Goal: Information Seeking & Learning: Check status

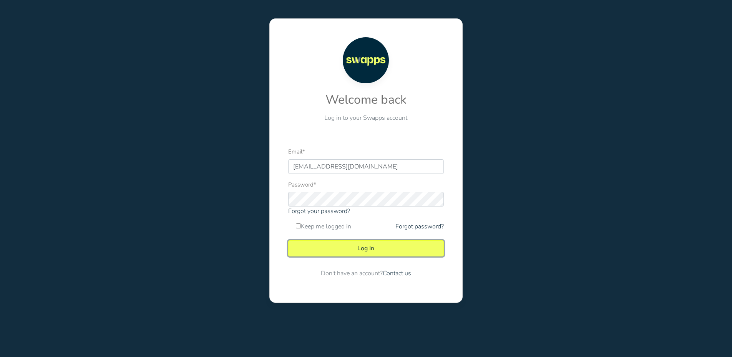
click at [374, 249] on button "Log In" at bounding box center [366, 249] width 156 height 16
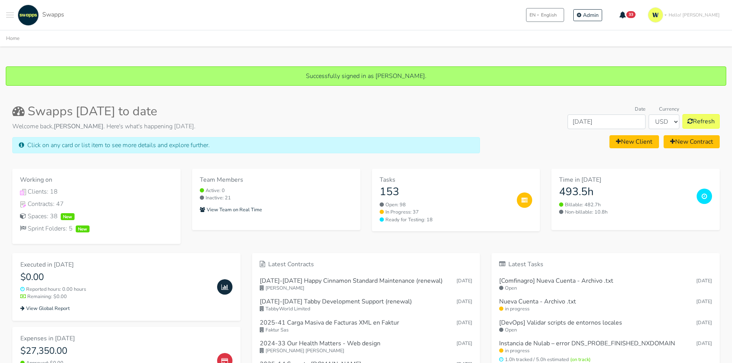
click at [7, 13] on button "Toggle navigation menu" at bounding box center [10, 15] width 8 height 21
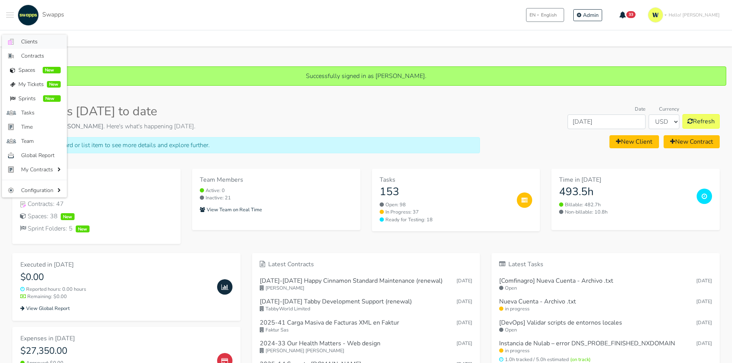
click at [41, 43] on span "Clients" at bounding box center [41, 42] width 40 height 8
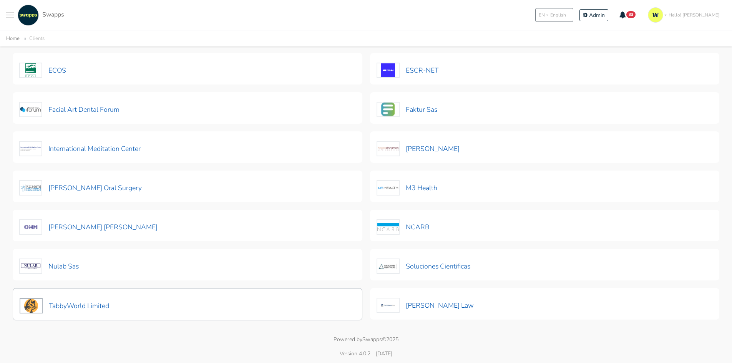
scroll to position [147, 0]
click at [38, 302] on img at bounding box center [31, 304] width 23 height 15
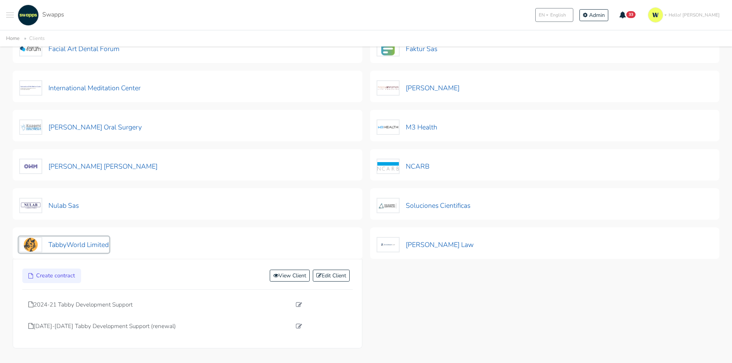
scroll to position [224, 0]
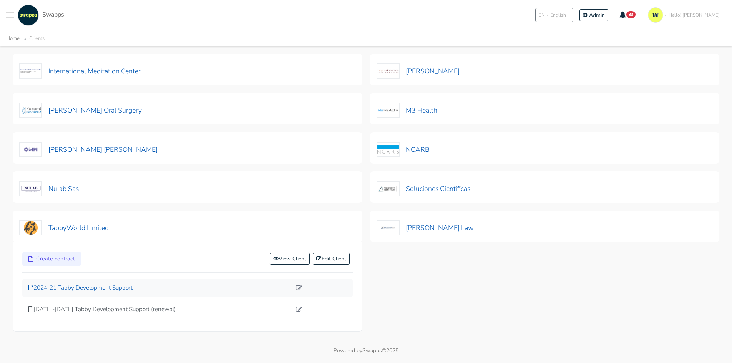
click at [90, 289] on p "2024-21 Tabby Development Support" at bounding box center [159, 288] width 263 height 9
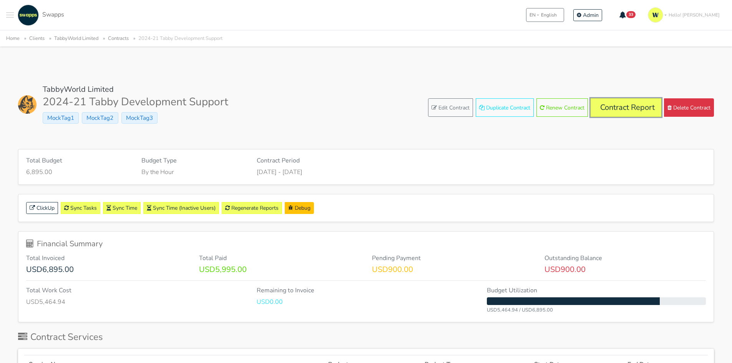
click at [635, 106] on link "Contract Report" at bounding box center [626, 107] width 71 height 18
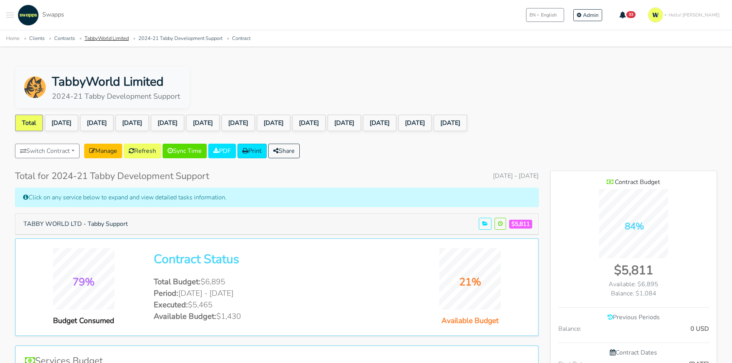
click at [93, 41] on link "TabbyWorld Limited" at bounding box center [107, 38] width 44 height 7
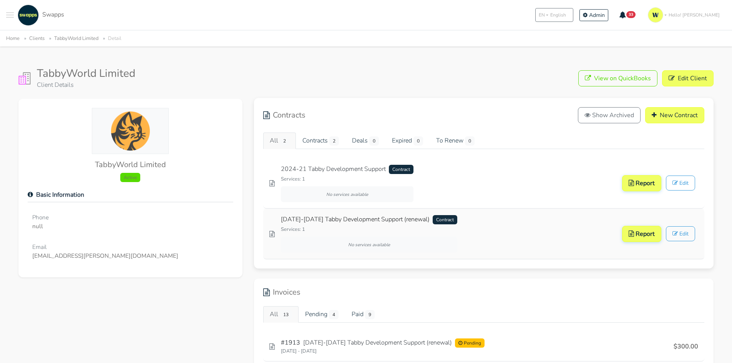
click at [380, 221] on link "2025-2026 Tabby Development Support (renewal) Contract" at bounding box center [369, 220] width 176 height 10
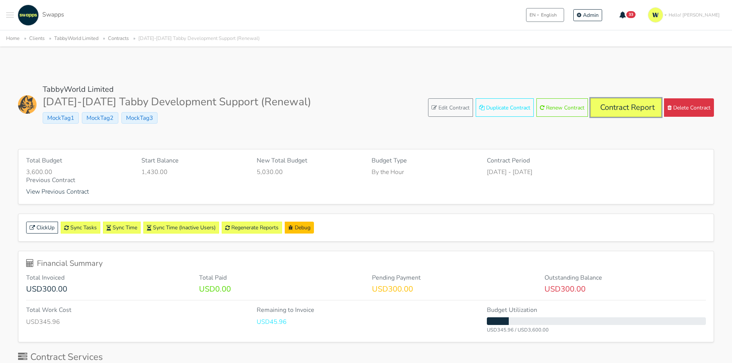
click at [619, 110] on link "Contract Report" at bounding box center [626, 107] width 71 height 18
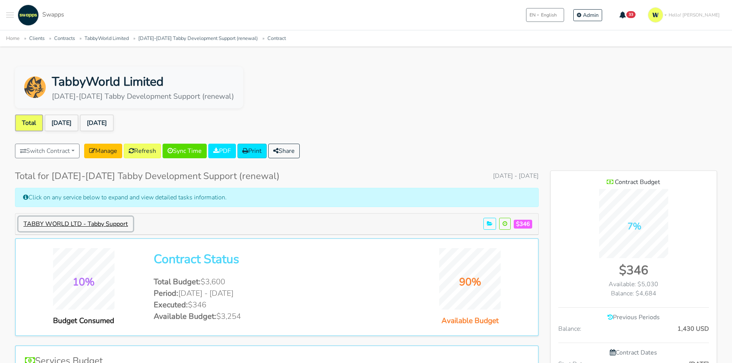
click at [97, 225] on button "TABBY WORLD LTD - Tabby Support" at bounding box center [75, 224] width 115 height 15
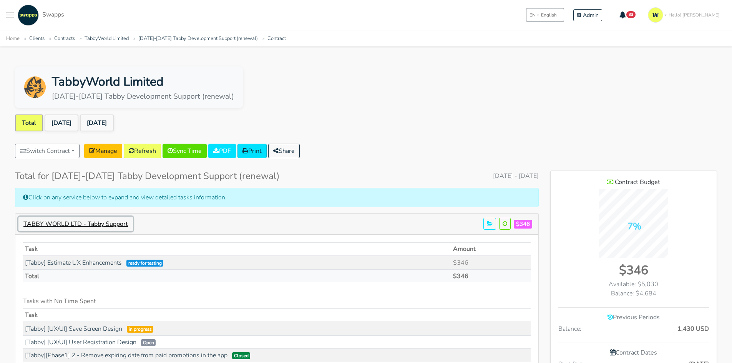
click at [67, 219] on button "TABBY WORLD LTD - Tabby Support" at bounding box center [75, 224] width 115 height 15
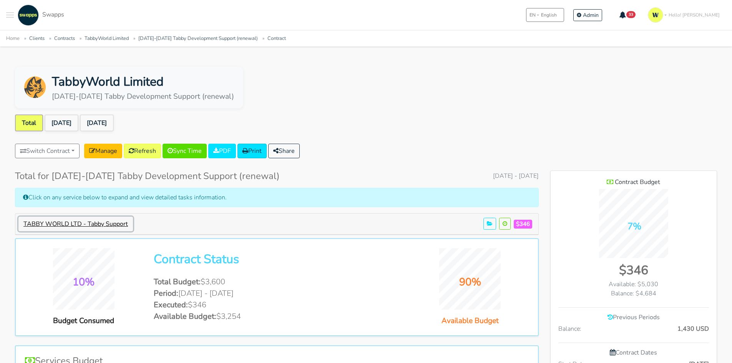
scroll to position [383846, 384179]
click at [66, 122] on link "Sep 2025" at bounding box center [62, 123] width 34 height 17
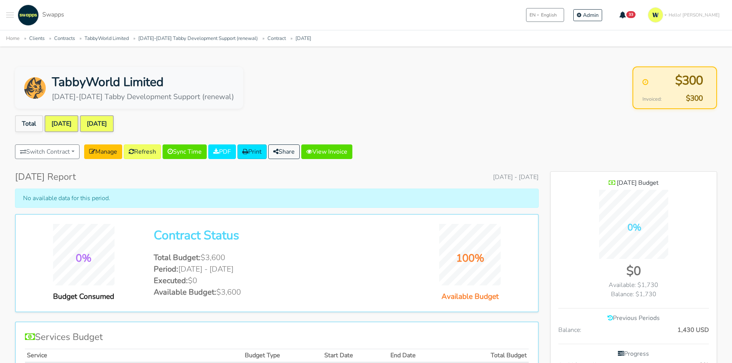
click at [107, 125] on link "[DATE]" at bounding box center [97, 123] width 34 height 17
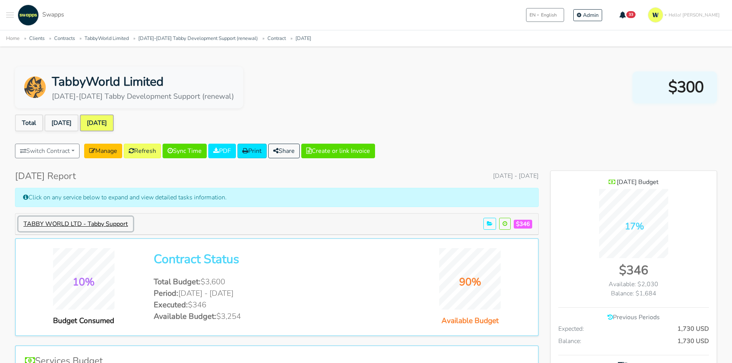
click at [58, 223] on button "TABBY WORLD LTD - Tabby Support" at bounding box center [75, 224] width 115 height 15
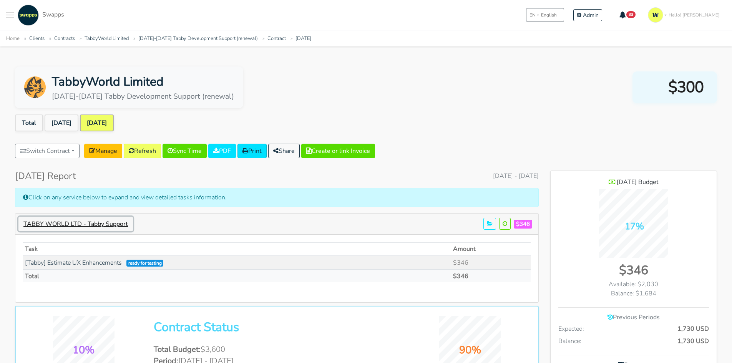
click at [59, 223] on button "TABBY WORLD LTD - Tabby Support" at bounding box center [75, 224] width 115 height 15
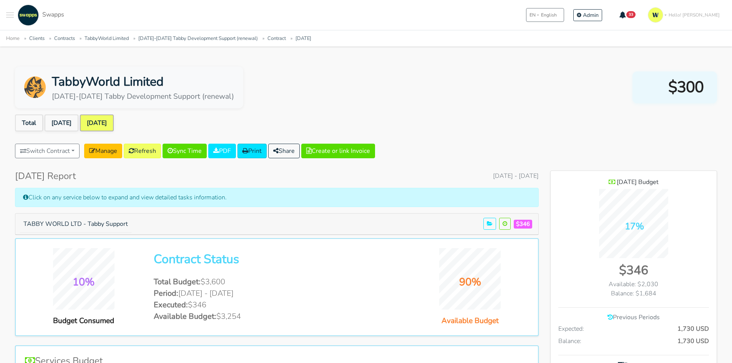
drag, startPoint x: 244, startPoint y: 317, endPoint x: 213, endPoint y: 317, distance: 30.4
click at [213, 317] on li "Available Budget: $3,254" at bounding box center [277, 317] width 246 height 12
drag, startPoint x: 208, startPoint y: 306, endPoint x: 188, endPoint y: 305, distance: 20.0
click at [188, 305] on li "Executed: $346" at bounding box center [277, 305] width 246 height 12
click at [32, 124] on link "Total" at bounding box center [29, 123] width 28 height 17
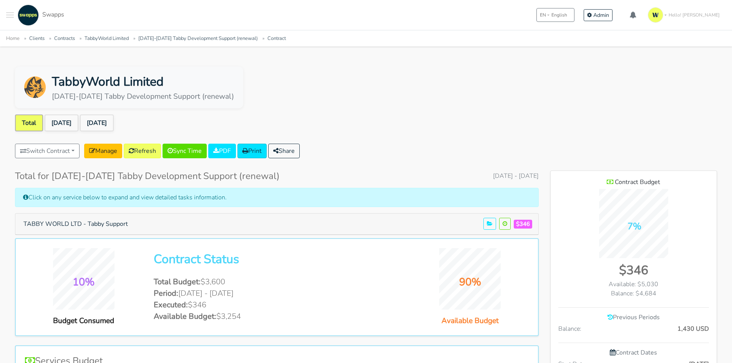
scroll to position [498, 166]
click at [669, 293] on div "Balance: $4,684" at bounding box center [633, 293] width 151 height 9
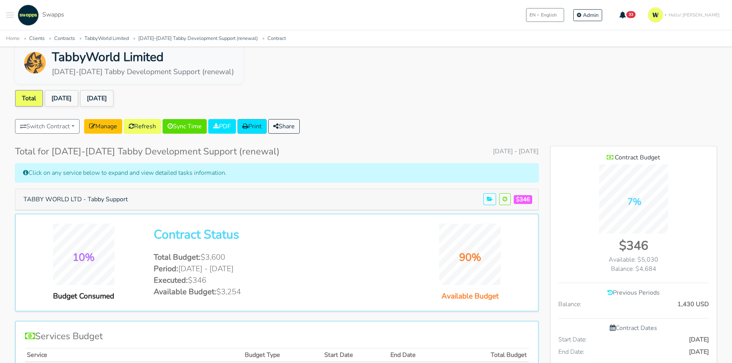
scroll to position [38, 0]
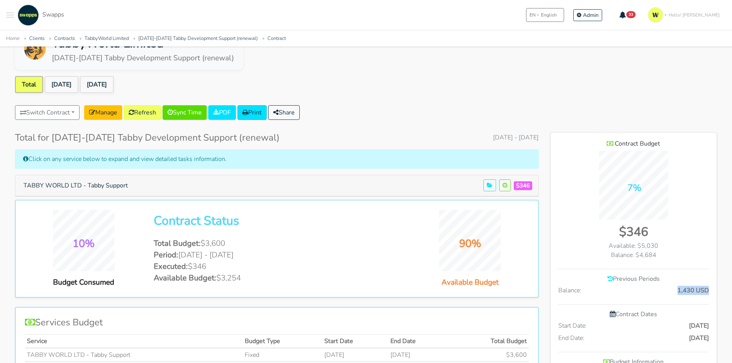
drag, startPoint x: 679, startPoint y: 291, endPoint x: 719, endPoint y: 296, distance: 40.3
click at [394, 228] on h2 "Contract Status" at bounding box center [277, 221] width 246 height 15
click at [12, 13] on span "Toggle navigation menu" at bounding box center [10, 12] width 8 height 1
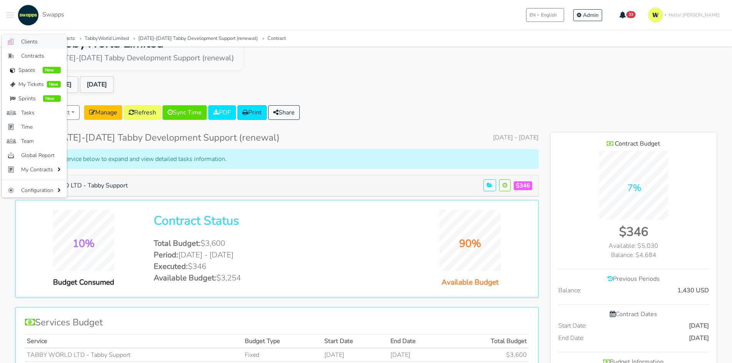
click at [35, 40] on span "Clients" at bounding box center [41, 42] width 40 height 8
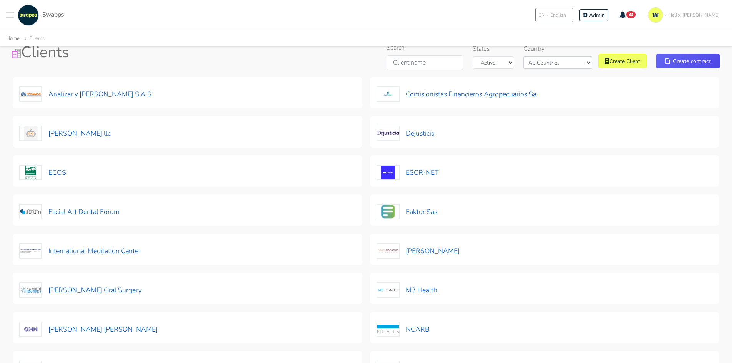
scroll to position [115, 0]
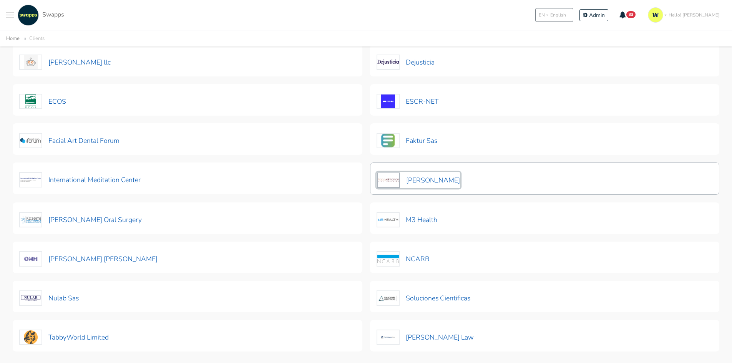
click at [408, 176] on button "[PERSON_NAME]" at bounding box center [419, 180] width 84 height 16
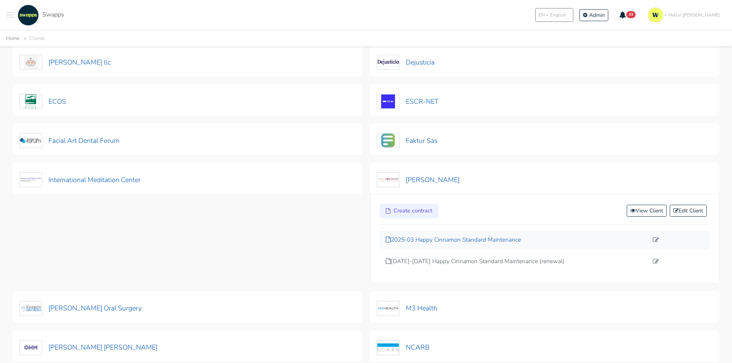
click at [468, 239] on p "2025-03 Happy Cinnamon Standard Maintenance" at bounding box center [517, 240] width 263 height 9
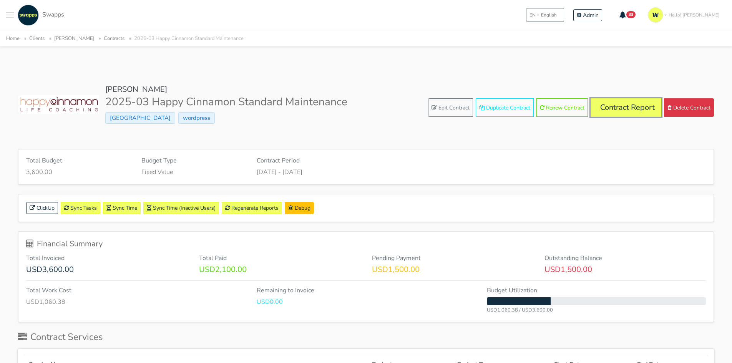
click at [636, 106] on link "Contract Report" at bounding box center [626, 107] width 71 height 18
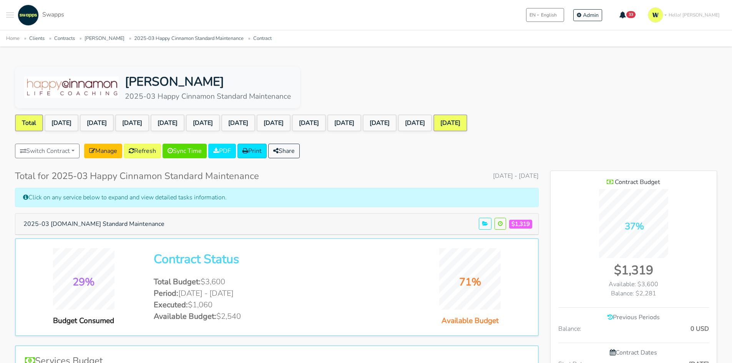
click at [467, 123] on link "[DATE]" at bounding box center [451, 123] width 34 height 17
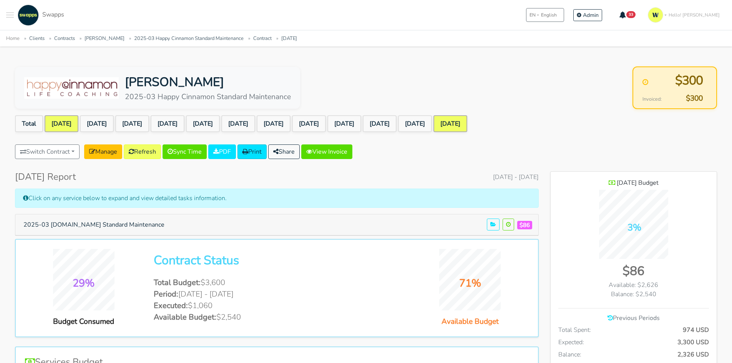
click at [59, 125] on link "[DATE]" at bounding box center [62, 123] width 34 height 17
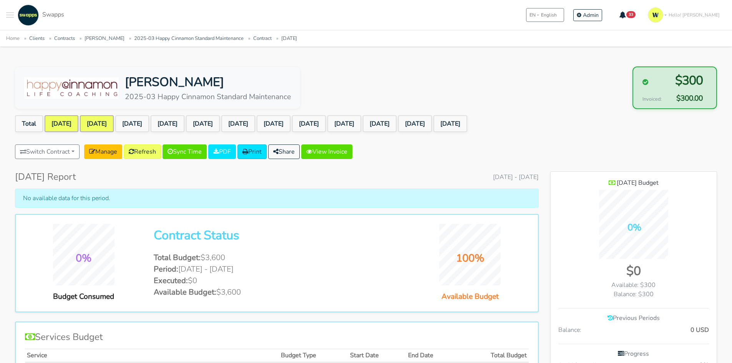
click at [107, 123] on link "[DATE]" at bounding box center [97, 123] width 34 height 17
click at [149, 120] on link "[DATE]" at bounding box center [132, 123] width 34 height 17
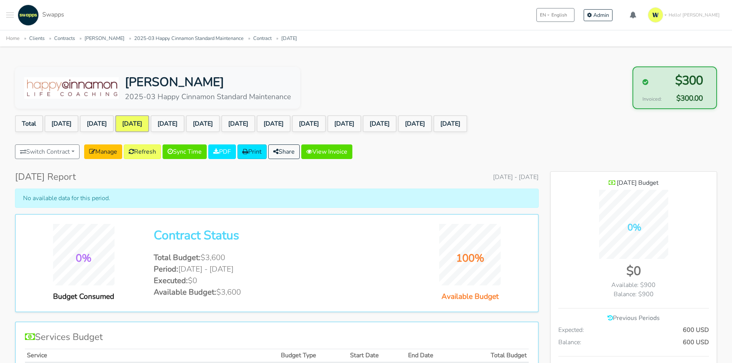
scroll to position [623, 166]
click at [184, 123] on link "[DATE]" at bounding box center [168, 123] width 34 height 17
click at [220, 122] on link "[DATE]" at bounding box center [203, 123] width 34 height 17
click at [255, 124] on link "[DATE]" at bounding box center [238, 123] width 34 height 17
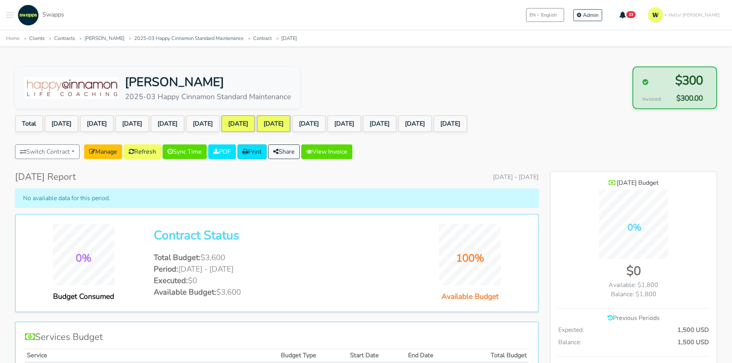
click at [291, 125] on link "[DATE]" at bounding box center [274, 123] width 34 height 17
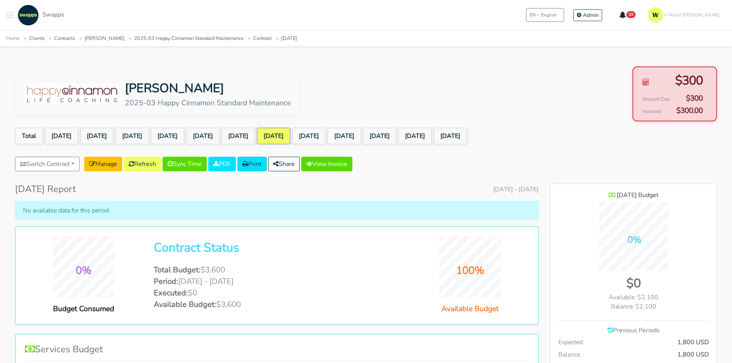
click at [359, 121] on div "Kathy Jalali 2025-03 Happy Cinnamon Standard Maintenance $300 Amount Due: $300 …" at bounding box center [366, 93] width 702 height 55
click at [326, 135] on link "[DATE]" at bounding box center [309, 136] width 34 height 17
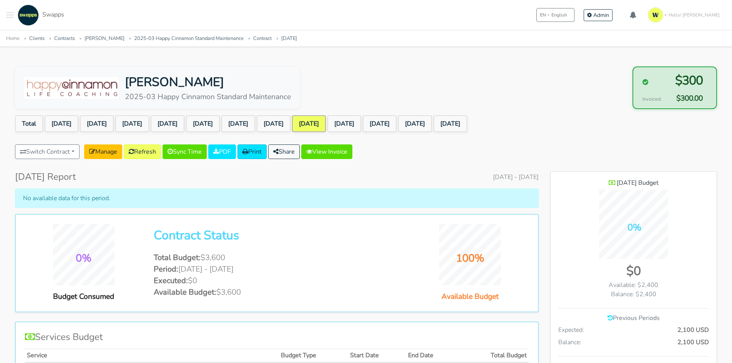
scroll to position [623, 166]
click at [165, 39] on link "2025-03 Happy Cinnamon Standard Maintenance" at bounding box center [189, 38] width 110 height 7
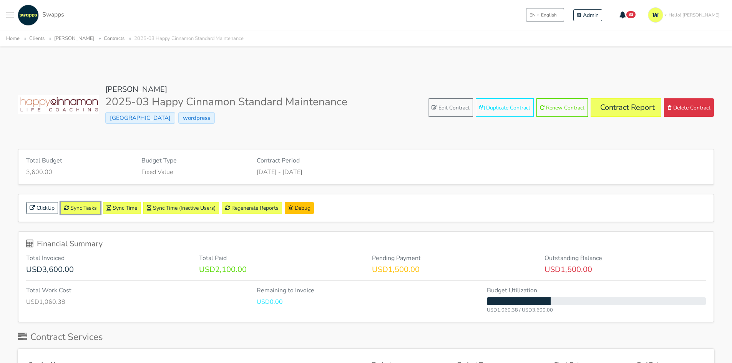
click at [85, 209] on link "Sync Tasks" at bounding box center [81, 208] width 40 height 12
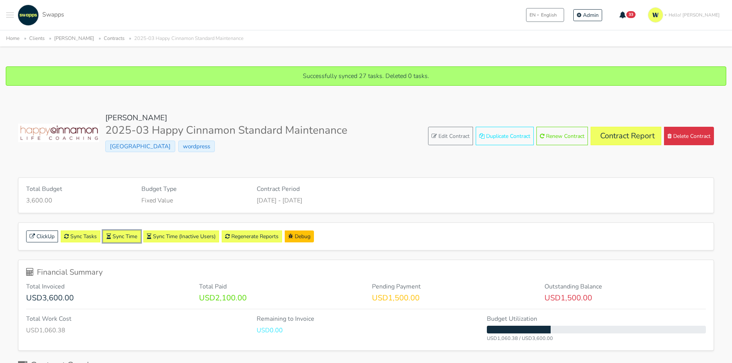
click at [120, 238] on link "Sync Time" at bounding box center [122, 237] width 38 height 12
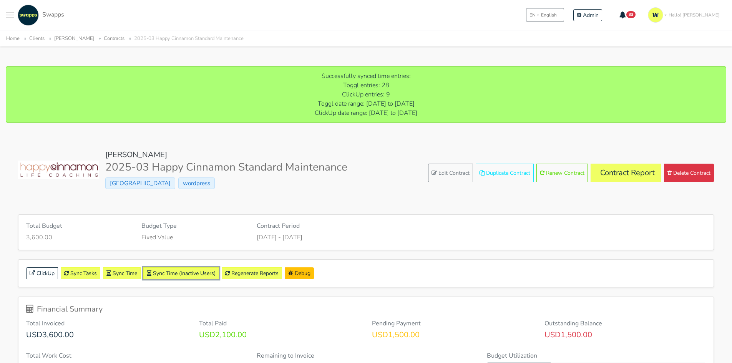
click at [179, 273] on button "Sync Time (Inactive Users)" at bounding box center [181, 274] width 76 height 12
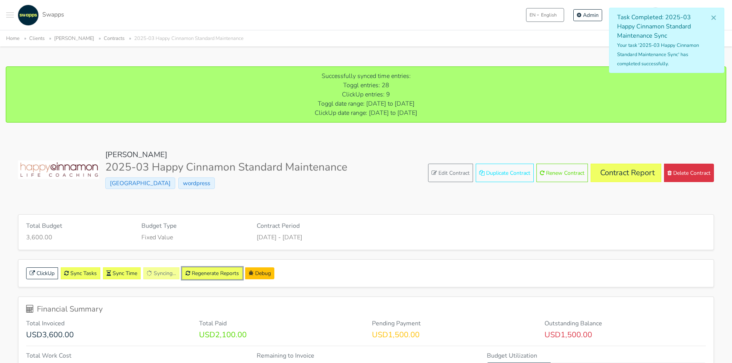
click at [224, 273] on link "Regenerate Reports" at bounding box center [212, 274] width 60 height 12
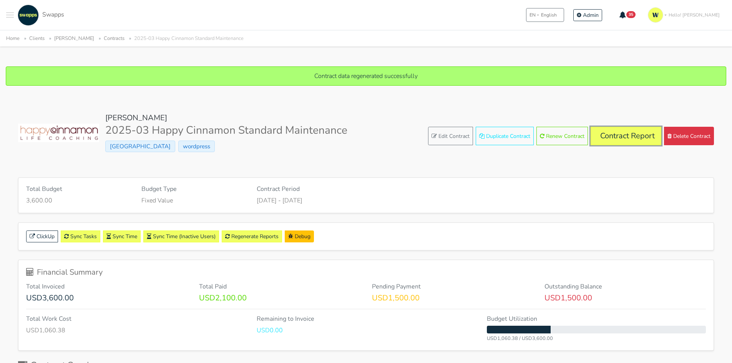
click at [636, 137] on link "Contract Report" at bounding box center [626, 136] width 71 height 18
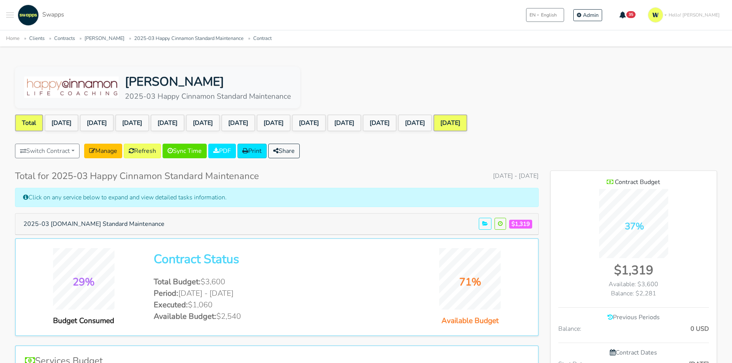
click at [467, 127] on link "[DATE]" at bounding box center [451, 123] width 34 height 17
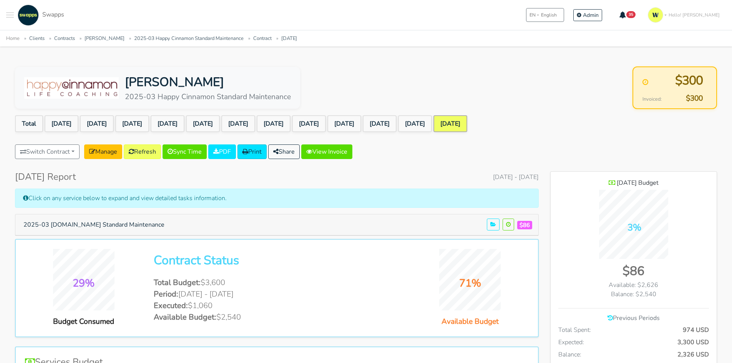
click at [398, 122] on li "[DATE]" at bounding box center [380, 123] width 35 height 17
click at [432, 121] on link "[DATE]" at bounding box center [415, 123] width 34 height 17
click at [397, 120] on link "[DATE]" at bounding box center [380, 123] width 34 height 17
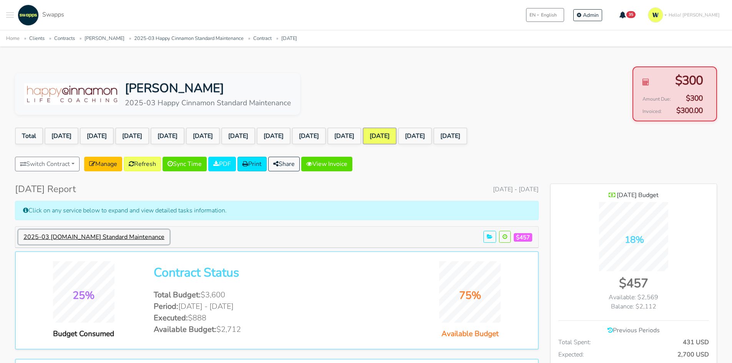
click at [95, 230] on button "2025-03 [DOMAIN_NAME] Standard Maintenance" at bounding box center [93, 237] width 151 height 15
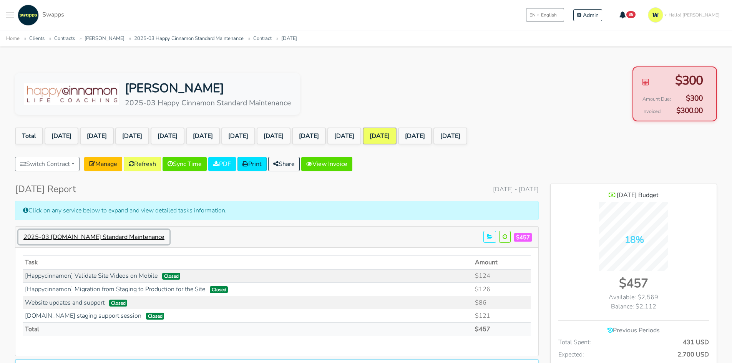
scroll to position [756, 166]
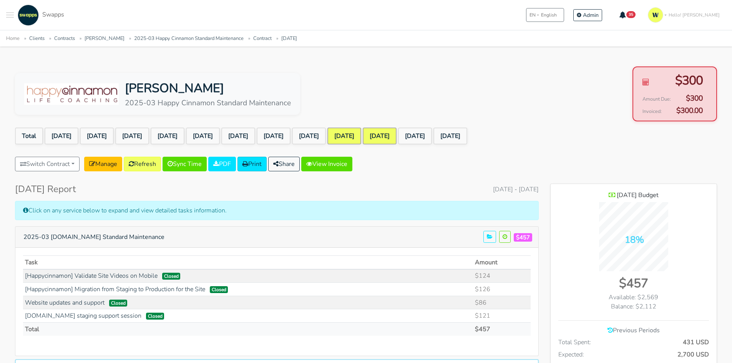
click at [361, 142] on link "[DATE]" at bounding box center [344, 136] width 34 height 17
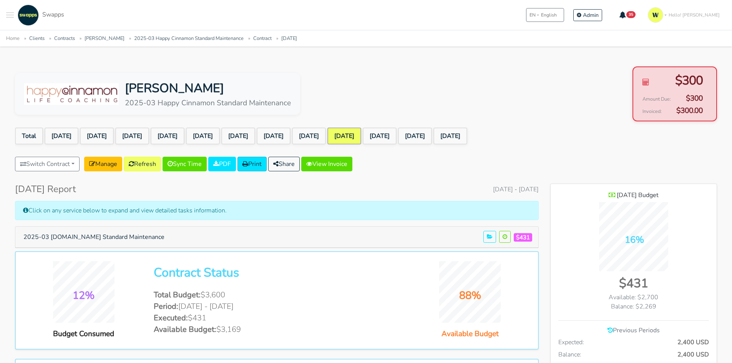
click at [153, 244] on div "2025-03 HappyCinnamon.com Standard Maintenance $431" at bounding box center [276, 237] width 523 height 21
click at [160, 234] on button "2025-03 HappyCinnamon.com Standard Maintenance" at bounding box center [93, 237] width 151 height 15
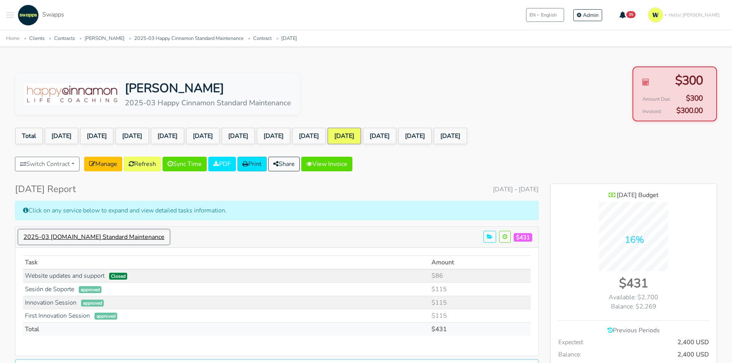
scroll to position [383589, 384179]
click at [160, 234] on button "2025-03 [DOMAIN_NAME] Standard Maintenance" at bounding box center [93, 237] width 151 height 15
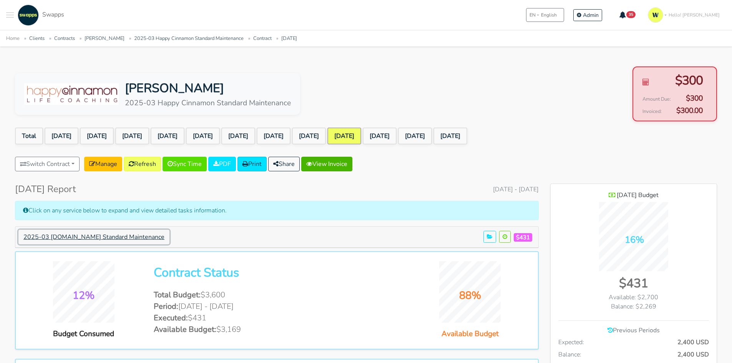
scroll to position [383697, 384179]
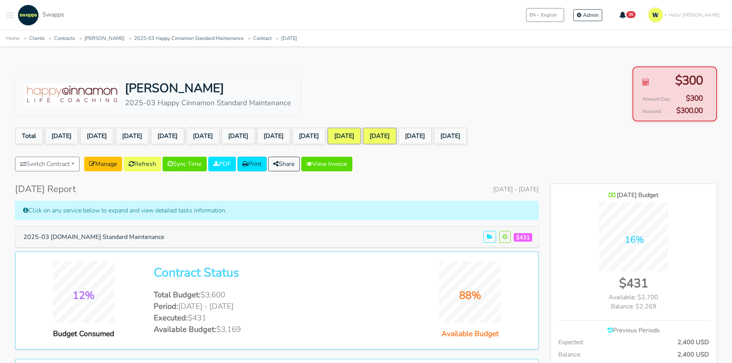
click at [397, 134] on link "[DATE]" at bounding box center [380, 136] width 34 height 17
click at [361, 137] on link "[DATE]" at bounding box center [344, 136] width 34 height 17
click at [326, 138] on link "Feb 2025" at bounding box center [309, 136] width 34 height 17
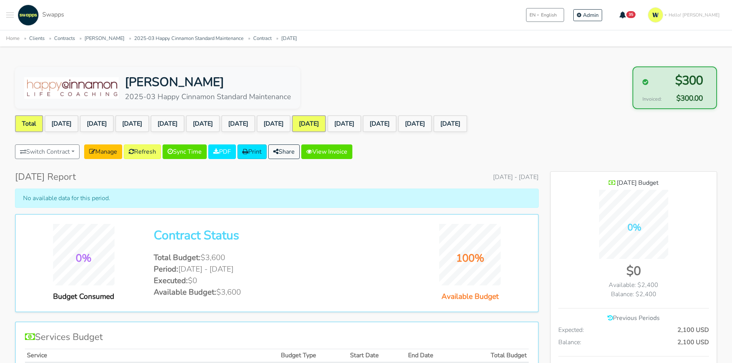
click at [25, 126] on link "Total" at bounding box center [29, 123] width 28 height 17
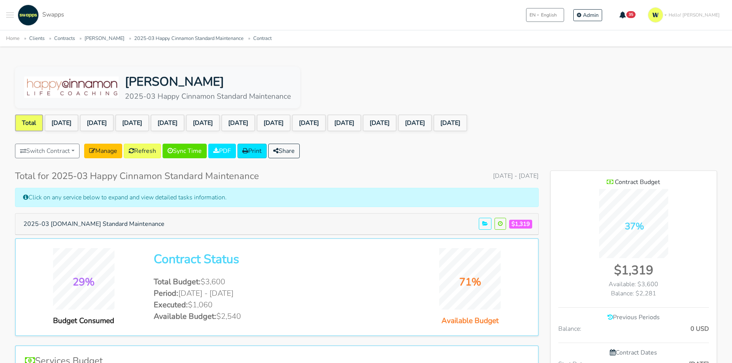
click at [326, 96] on div "Kathy Jalali 2025-03 Happy Cinnamon Standard Maintenance" at bounding box center [366, 87] width 702 height 42
click at [129, 43] on li "2025-03 Happy Cinnamon Standard Maintenance" at bounding box center [185, 38] width 118 height 9
click at [160, 35] on li "2025-03 Happy Cinnamon Standard Maintenance" at bounding box center [185, 38] width 118 height 9
drag, startPoint x: 197, startPoint y: 40, endPoint x: 213, endPoint y: 42, distance: 15.9
click at [198, 40] on link "2025-03 Happy Cinnamon Standard Maintenance" at bounding box center [189, 38] width 110 height 7
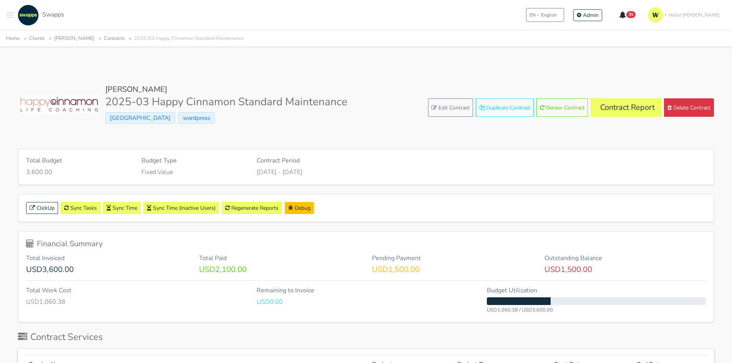
click at [42, 38] on link "Clients" at bounding box center [36, 38] width 15 height 7
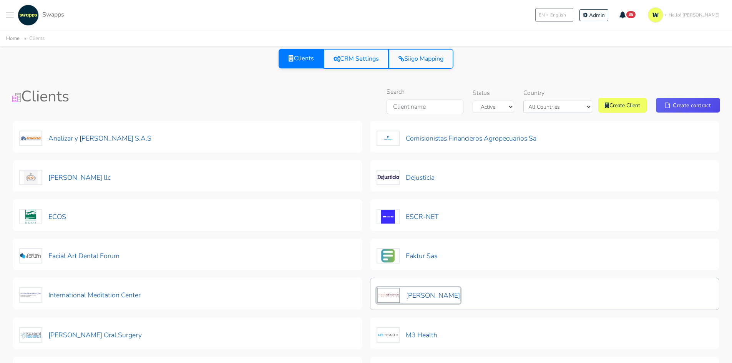
click at [424, 287] on button "[PERSON_NAME]" at bounding box center [419, 295] width 84 height 16
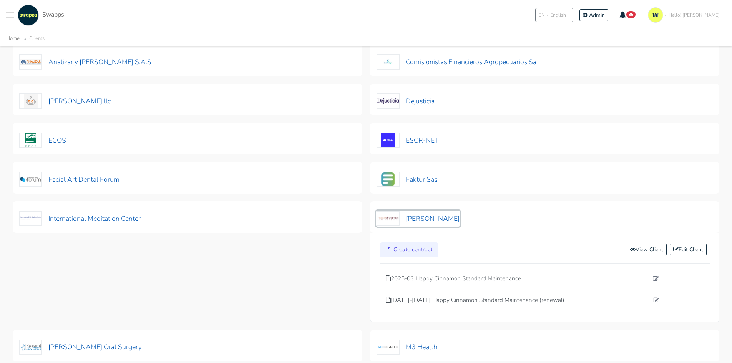
scroll to position [77, 0]
click at [495, 300] on p "[DATE]-[DATE] Happy Cinnamon Standard Maintenance (renewal)" at bounding box center [517, 300] width 263 height 9
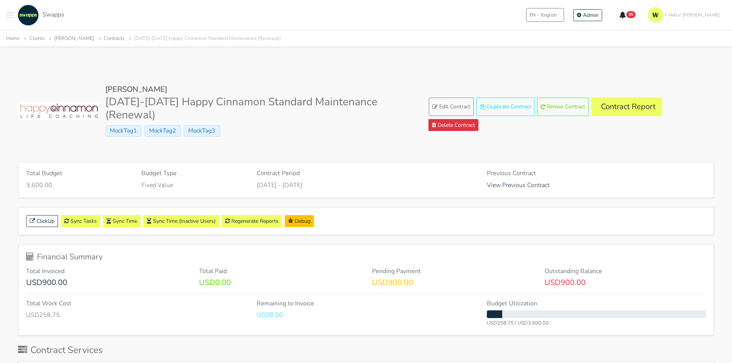
click at [36, 38] on link "Clients" at bounding box center [36, 38] width 15 height 7
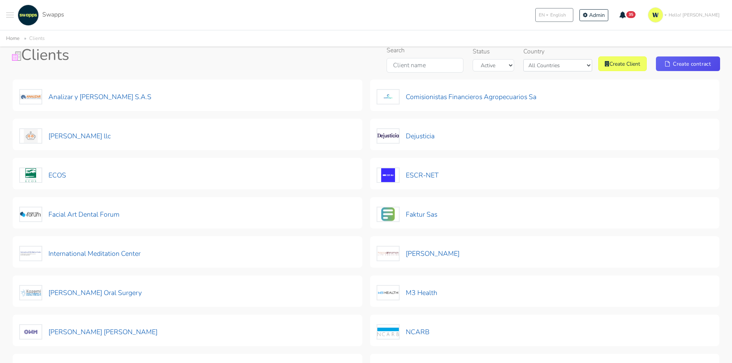
scroll to position [115, 0]
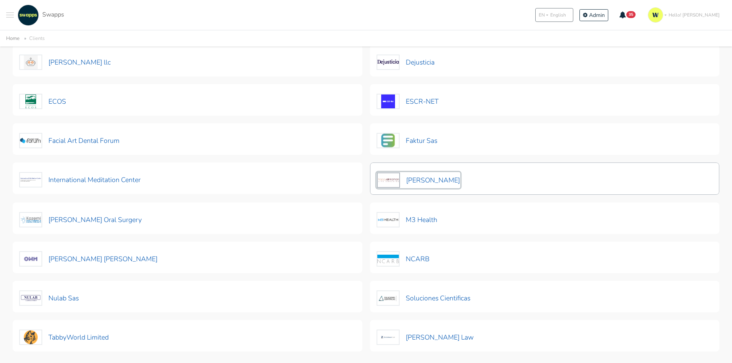
click at [434, 179] on button "[PERSON_NAME]" at bounding box center [419, 180] width 84 height 16
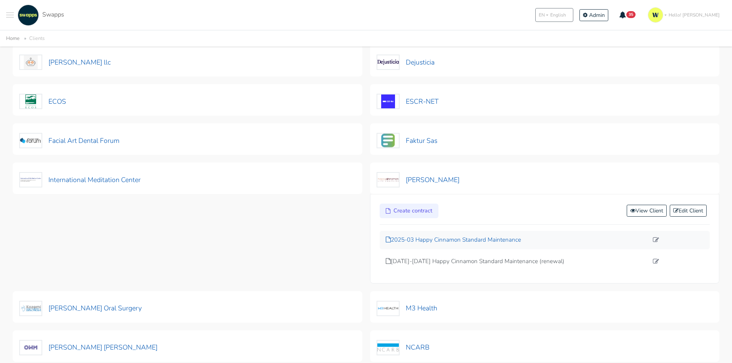
click at [457, 238] on p "2025-03 Happy Cinnamon Standard Maintenance" at bounding box center [517, 240] width 263 height 9
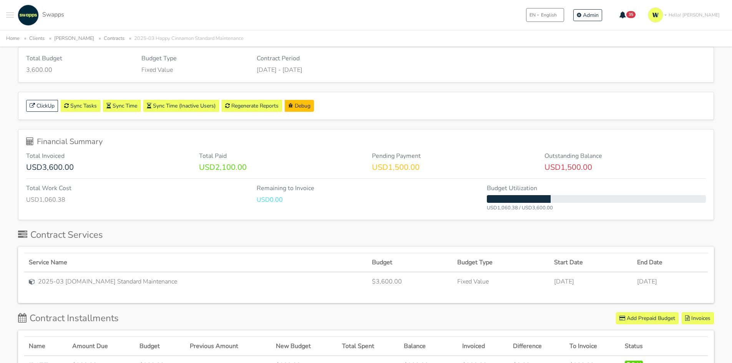
scroll to position [38, 0]
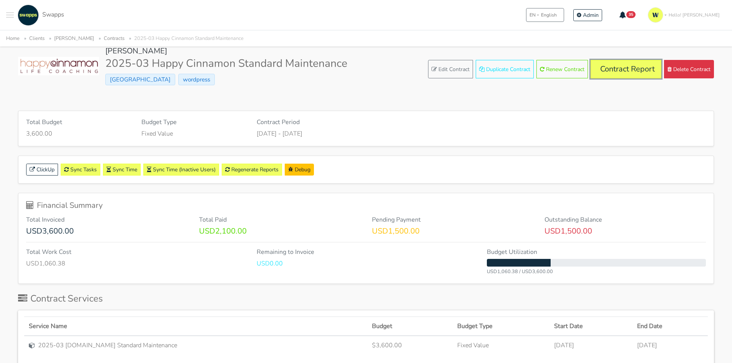
click at [628, 65] on link "Contract Report" at bounding box center [626, 69] width 71 height 18
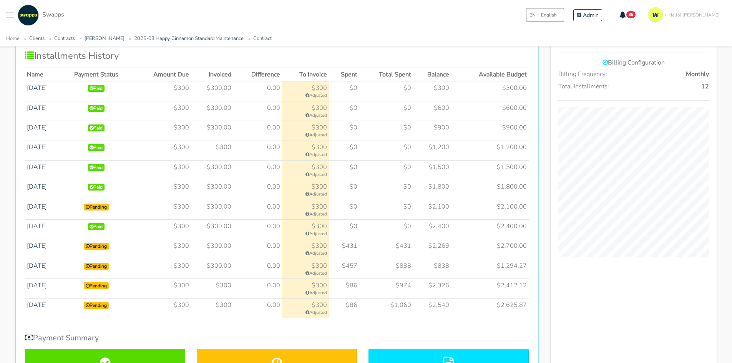
scroll to position [384, 0]
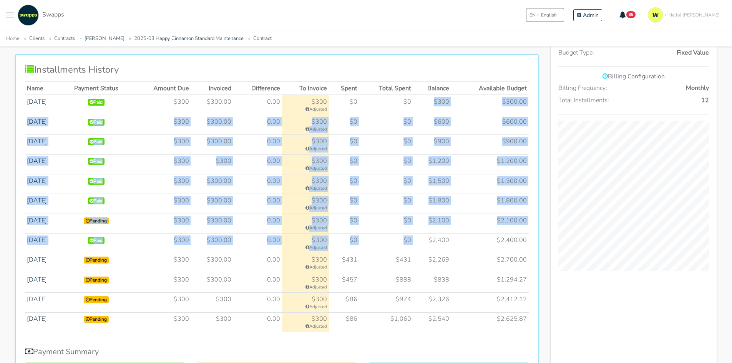
drag, startPoint x: 413, startPoint y: 97, endPoint x: 415, endPoint y: 246, distance: 148.8
click at [415, 247] on tbody "Jul 2024 Paid $300 $300.00" at bounding box center [277, 213] width 504 height 237
click at [415, 246] on td "$2,400" at bounding box center [432, 244] width 38 height 20
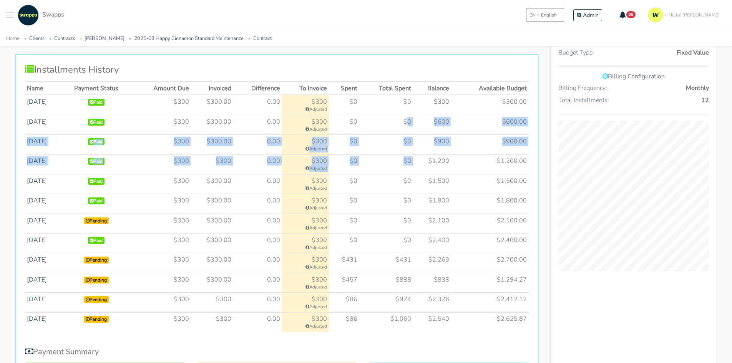
drag, startPoint x: 410, startPoint y: 127, endPoint x: 414, endPoint y: 159, distance: 32.2
click at [414, 159] on tbody "Jul 2024 Paid $300 $300.00" at bounding box center [277, 213] width 504 height 237
click at [413, 169] on td "$0" at bounding box center [386, 165] width 54 height 20
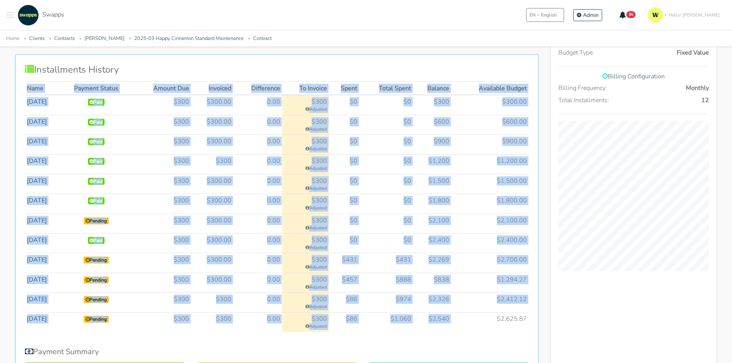
drag, startPoint x: 530, startPoint y: 319, endPoint x: 493, endPoint y: 321, distance: 36.6
click at [493, 321] on div "Installments History Name Payment Status Amount Due Invoiced Difference To Invo…" at bounding box center [277, 240] width 524 height 372
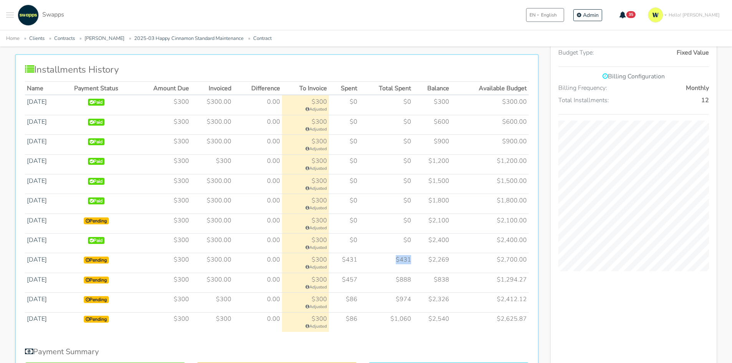
drag, startPoint x: 412, startPoint y: 261, endPoint x: 391, endPoint y: 261, distance: 20.4
click at [391, 261] on td "$431" at bounding box center [386, 263] width 54 height 20
drag, startPoint x: 415, startPoint y: 280, endPoint x: 370, endPoint y: 280, distance: 45.0
click at [370, 280] on tr "Apr 2025 Pending $300 $300.00 0.00" at bounding box center [277, 283] width 504 height 20
drag, startPoint x: 412, startPoint y: 300, endPoint x: 374, endPoint y: 298, distance: 37.3
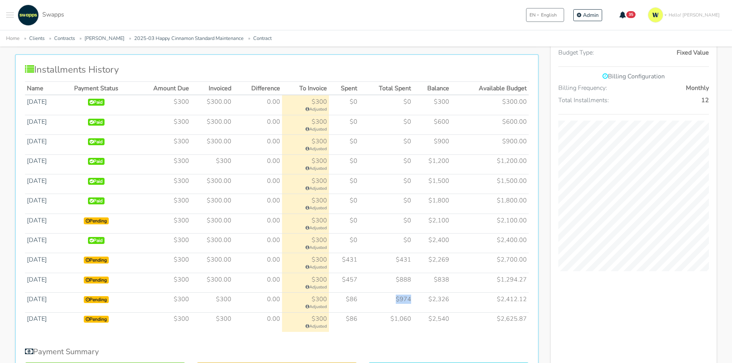
click at [374, 298] on td "$974" at bounding box center [386, 303] width 54 height 20
click at [364, 63] on div "Installments History Name Payment Status Amount Due Invoiced Difference To Invo…" at bounding box center [277, 240] width 524 height 372
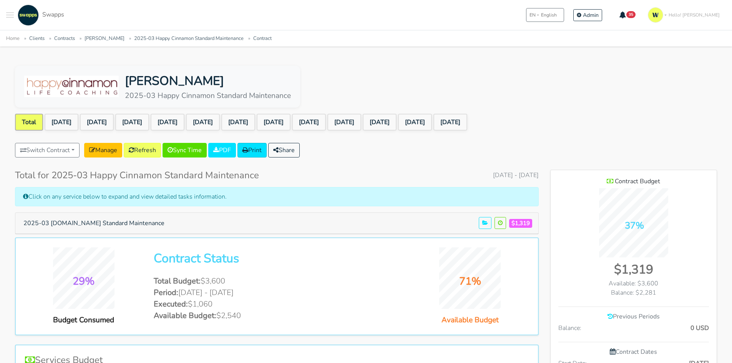
scroll to position [0, 0]
click at [95, 35] on li "[PERSON_NAME]" at bounding box center [100, 38] width 48 height 9
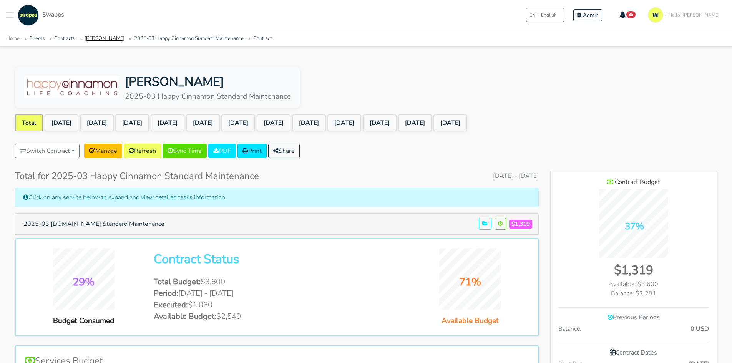
click at [96, 37] on link "[PERSON_NAME]" at bounding box center [105, 38] width 40 height 7
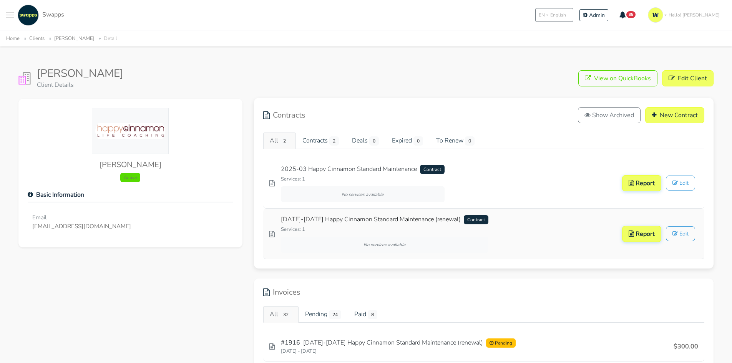
click at [395, 215] on link "[DATE]-[DATE] Happy Cinnamon Standard Maintenance (renewal) Contract" at bounding box center [385, 220] width 208 height 10
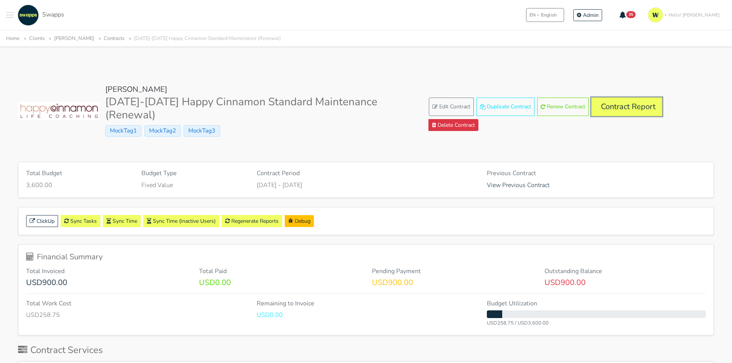
click at [629, 106] on link "Contract Report" at bounding box center [627, 107] width 71 height 18
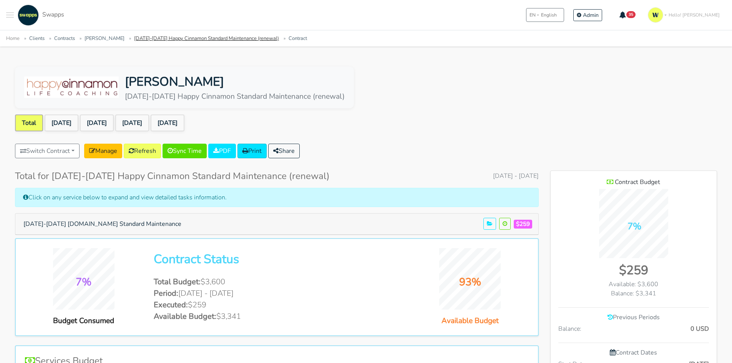
click at [157, 37] on link "[DATE]-[DATE] Happy Cinnamon Standard Maintenance (renewal)" at bounding box center [206, 38] width 145 height 7
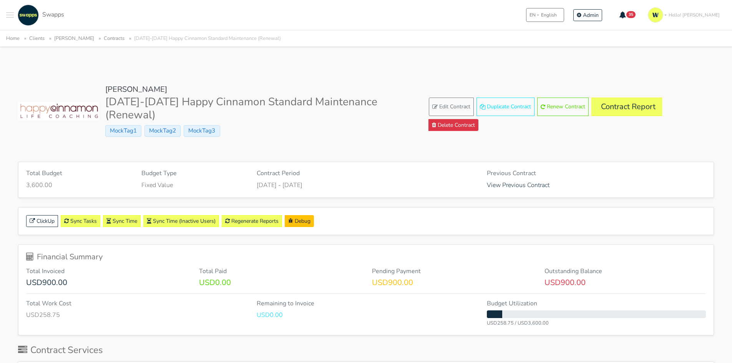
click at [65, 35] on link "[PERSON_NAME]" at bounding box center [74, 38] width 40 height 7
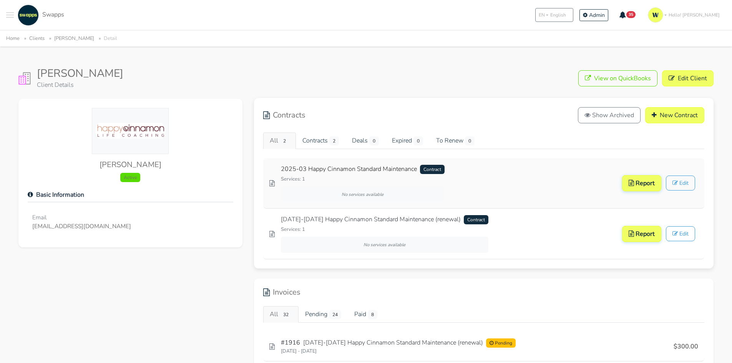
click at [385, 169] on link "2025-03 Happy Cinnamon Standard Maintenance Contract" at bounding box center [363, 169] width 164 height 10
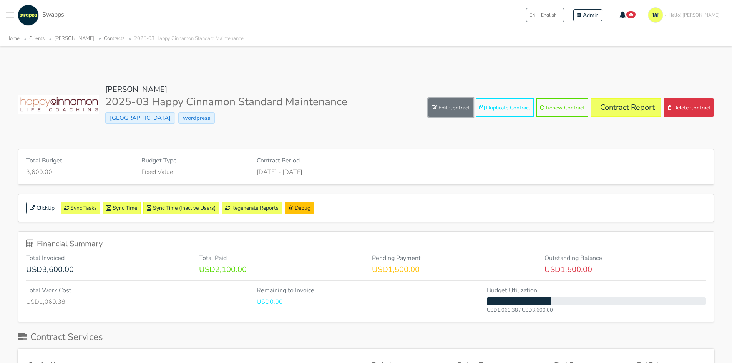
click at [446, 106] on link "Edit Contract" at bounding box center [450, 107] width 45 height 18
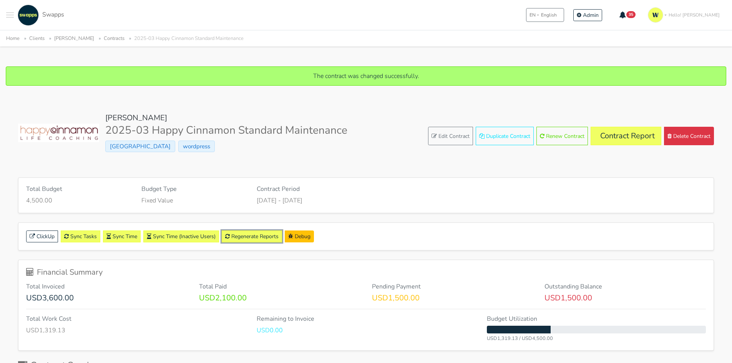
click at [262, 233] on link "Regenerate Reports" at bounding box center [252, 237] width 60 height 12
click at [636, 138] on link "Contract Report" at bounding box center [626, 136] width 71 height 18
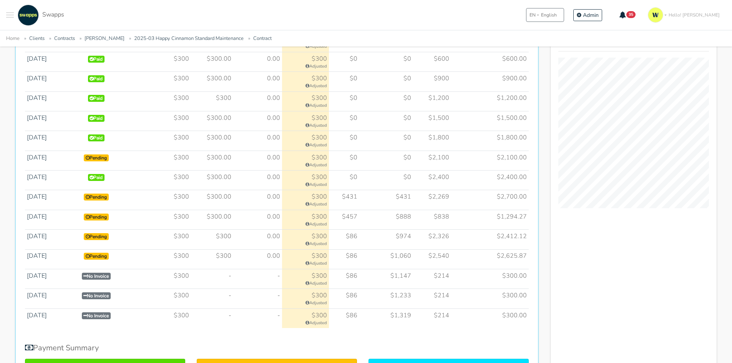
scroll to position [461, 0]
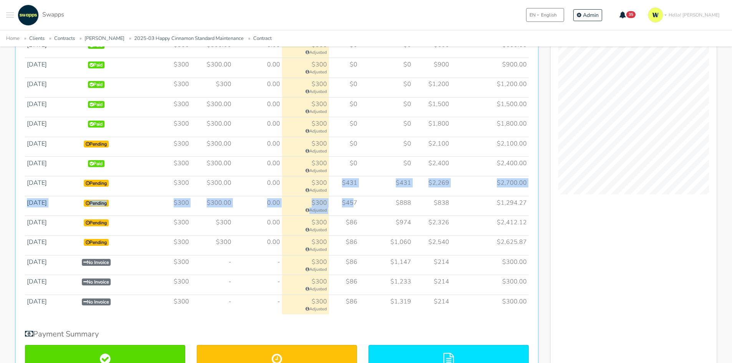
drag, startPoint x: 345, startPoint y: 185, endPoint x: 356, endPoint y: 206, distance: 23.9
click at [356, 206] on tbody "[DATE] Paid $300 $300.00" at bounding box center [277, 166] width 504 height 296
click at [355, 207] on td "$457" at bounding box center [344, 206] width 30 height 20
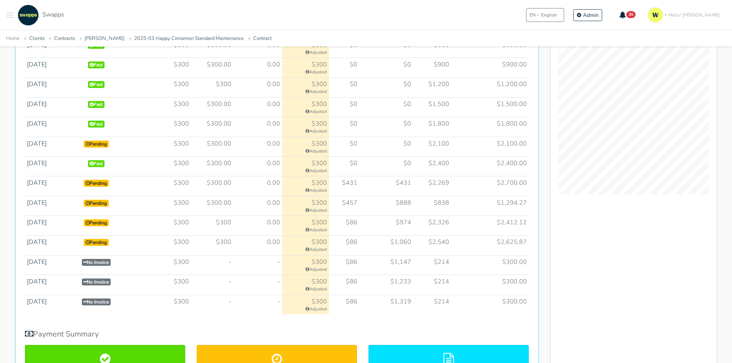
click at [359, 289] on td "$86" at bounding box center [344, 285] width 30 height 20
click at [356, 230] on td "$86" at bounding box center [344, 226] width 30 height 20
click at [356, 182] on td "$431" at bounding box center [344, 186] width 30 height 20
drag, startPoint x: 364, startPoint y: 204, endPoint x: 341, endPoint y: 204, distance: 23.1
click at [341, 204] on tr "Apr 2025 Pending $300 $300.00 0.00" at bounding box center [277, 206] width 504 height 20
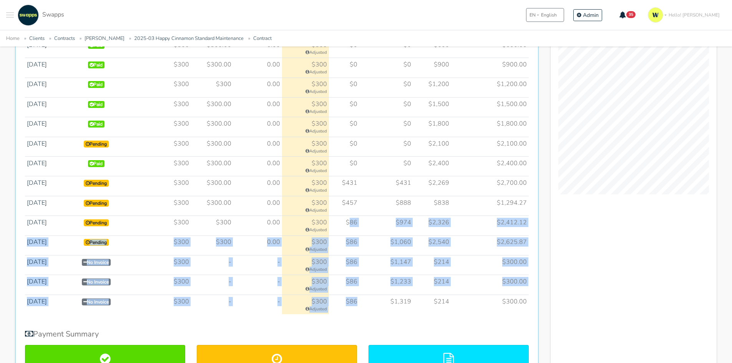
drag, startPoint x: 353, startPoint y: 221, endPoint x: 357, endPoint y: 295, distance: 74.3
click at [359, 301] on tbody "Jul 2024 Paid $300 $300.00" at bounding box center [277, 166] width 504 height 296
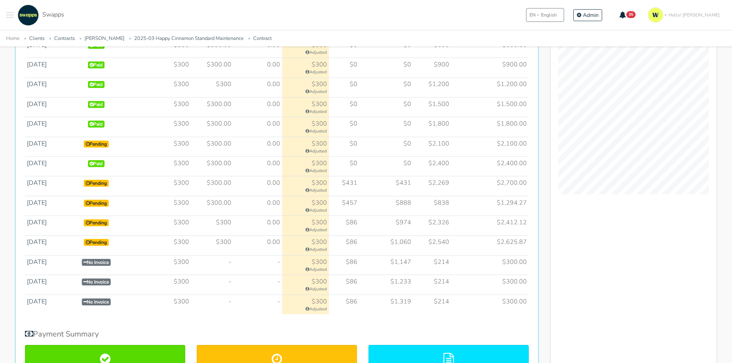
click at [468, 326] on div "Installments History Name Payment Status Amount Due Invoiced Difference To Invo…" at bounding box center [277, 192] width 524 height 431
click at [355, 181] on td "$431" at bounding box center [344, 186] width 30 height 20
drag, startPoint x: 359, startPoint y: 203, endPoint x: 334, endPoint y: 204, distance: 24.2
click at [334, 204] on td "$457" at bounding box center [344, 206] width 30 height 20
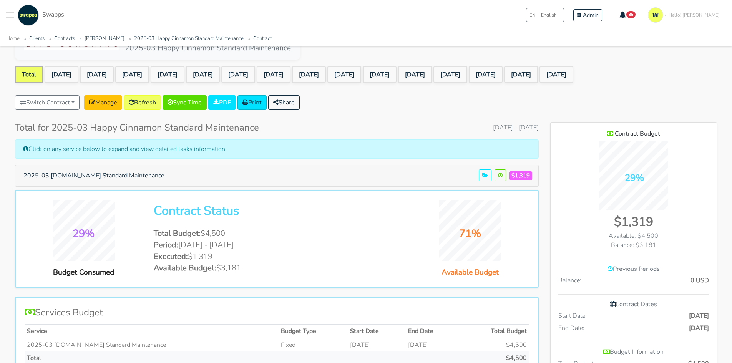
scroll to position [38, 0]
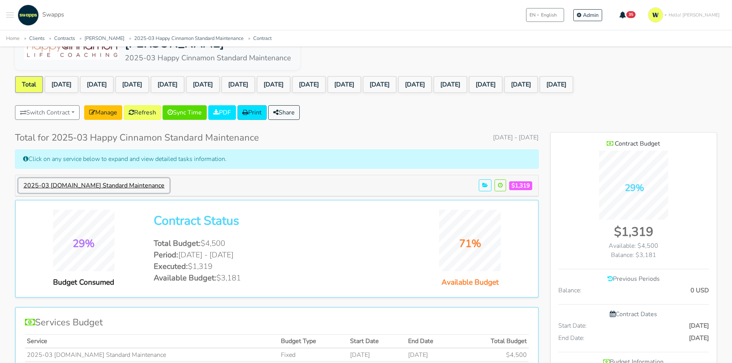
click at [161, 183] on button "2025-03 [DOMAIN_NAME] Standard Maintenance" at bounding box center [93, 185] width 151 height 15
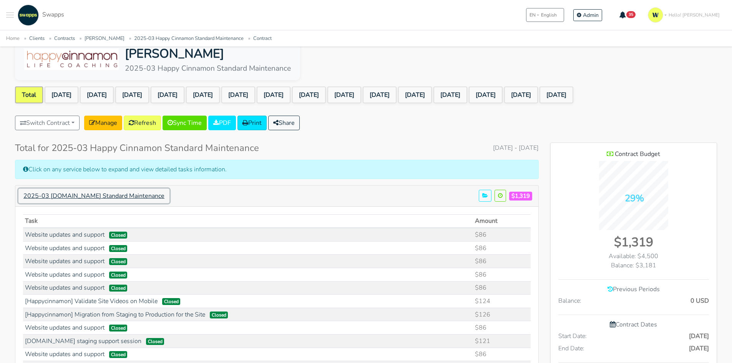
scroll to position [0, 0]
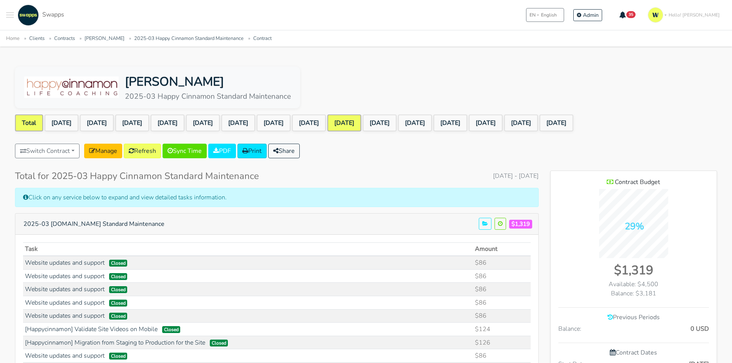
click at [361, 122] on link "[DATE]" at bounding box center [344, 123] width 34 height 17
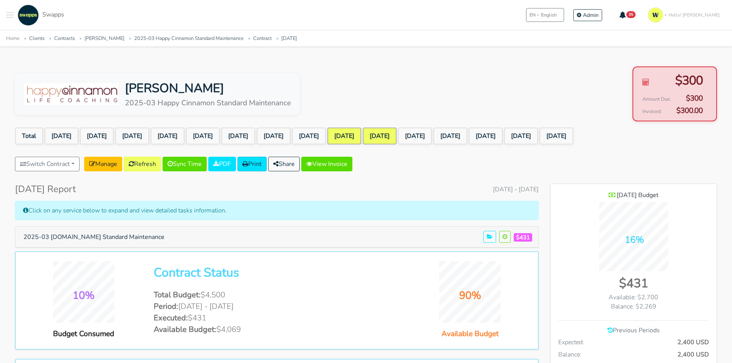
click at [397, 136] on link "[DATE]" at bounding box center [380, 136] width 34 height 17
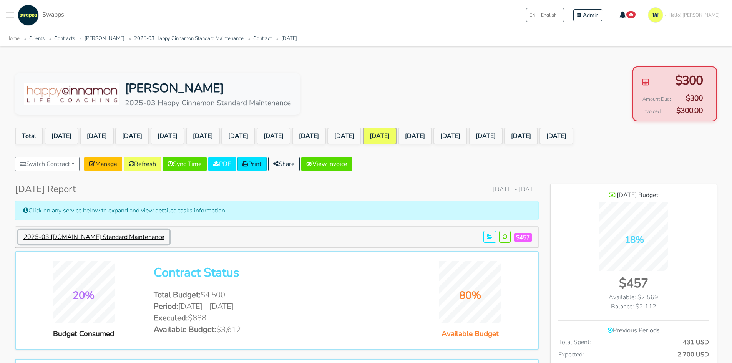
click at [143, 237] on button "2025-03 [DOMAIN_NAME] Standard Maintenance" at bounding box center [93, 237] width 151 height 15
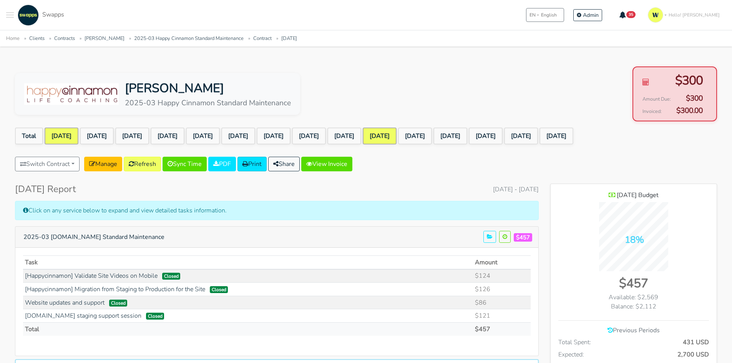
click at [70, 133] on link "[DATE]" at bounding box center [62, 136] width 34 height 17
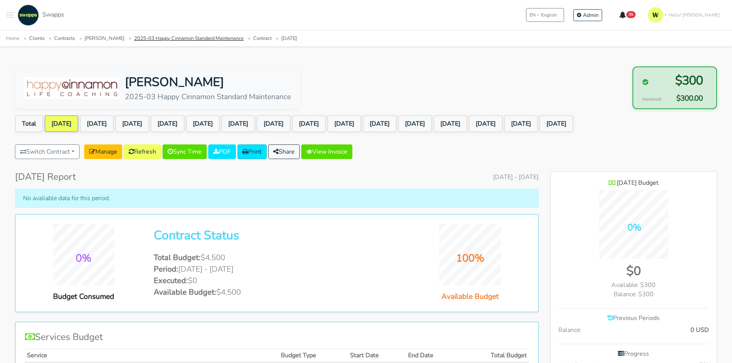
click at [164, 39] on link "2025-03 Happy Cinnamon Standard Maintenance" at bounding box center [189, 38] width 110 height 7
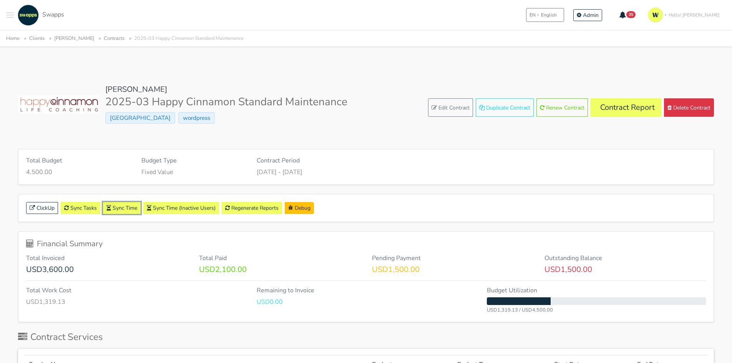
click at [127, 206] on link "Sync Time" at bounding box center [122, 208] width 38 height 12
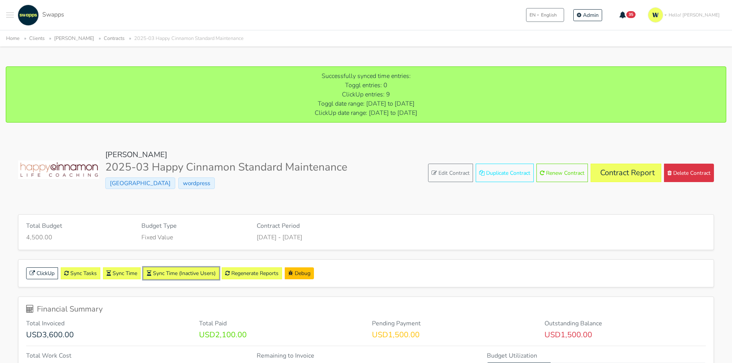
click at [186, 277] on button "Sync Time (Inactive Users)" at bounding box center [181, 274] width 76 height 12
click at [620, 175] on link "Contract Report" at bounding box center [626, 173] width 71 height 18
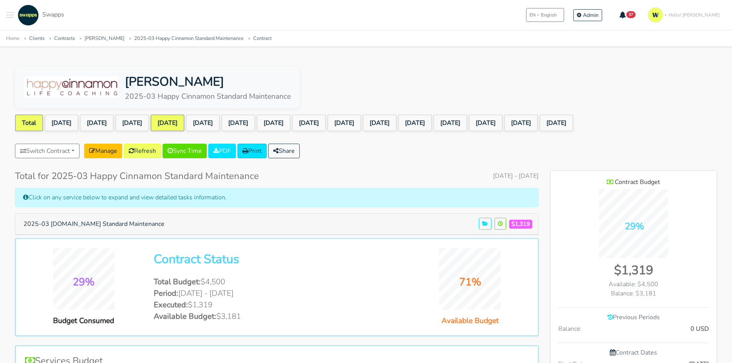
click at [184, 124] on link "[DATE]" at bounding box center [168, 123] width 34 height 17
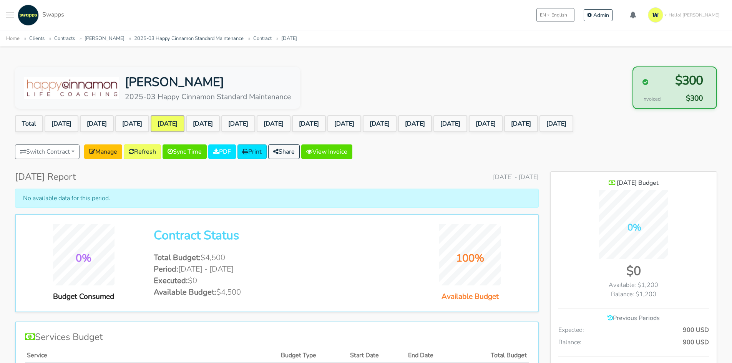
scroll to position [683, 166]
drag, startPoint x: 60, startPoint y: 196, endPoint x: 145, endPoint y: 198, distance: 85.3
click at [145, 198] on div "No available data for this period." at bounding box center [277, 198] width 524 height 19
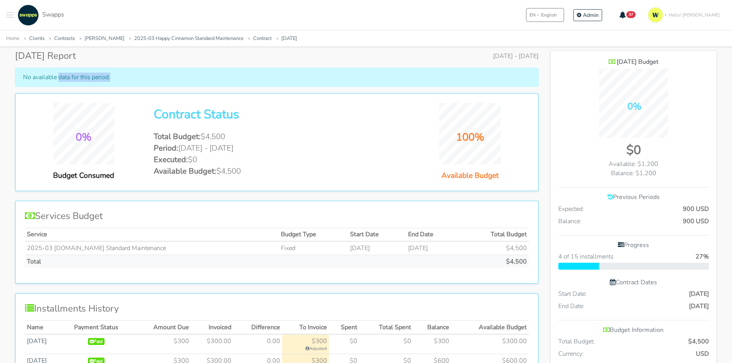
scroll to position [0, 0]
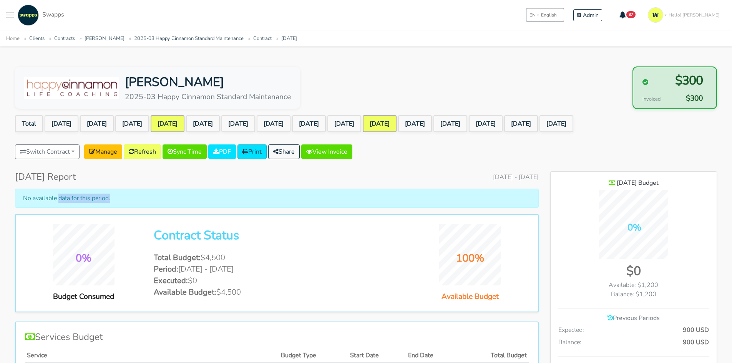
click at [397, 126] on link "Apr 2025" at bounding box center [380, 123] width 34 height 17
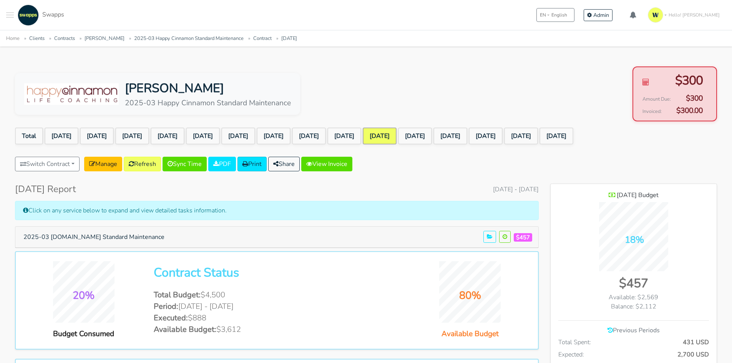
scroll to position [708, 166]
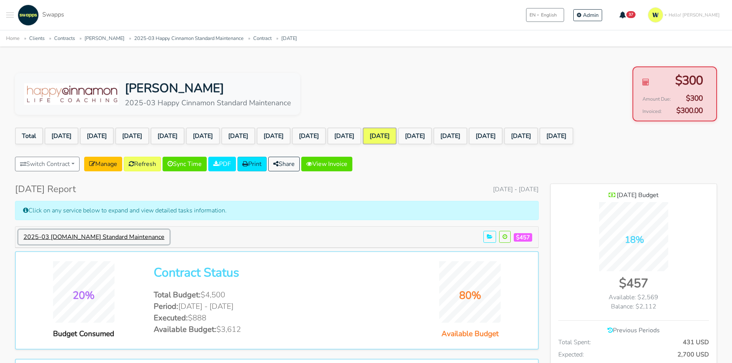
click at [142, 240] on button "2025-03 HappyCinnamon.com Standard Maintenance" at bounding box center [93, 237] width 151 height 15
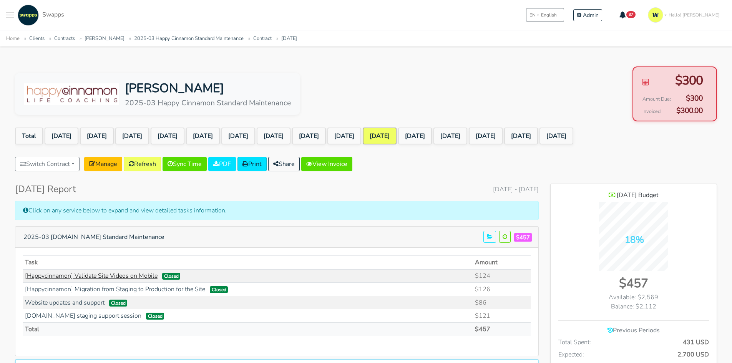
click at [95, 277] on link "[Happycinnamon] Validate Site Videos on Mobile" at bounding box center [91, 276] width 133 height 8
click at [143, 136] on link "[DATE]" at bounding box center [132, 136] width 34 height 17
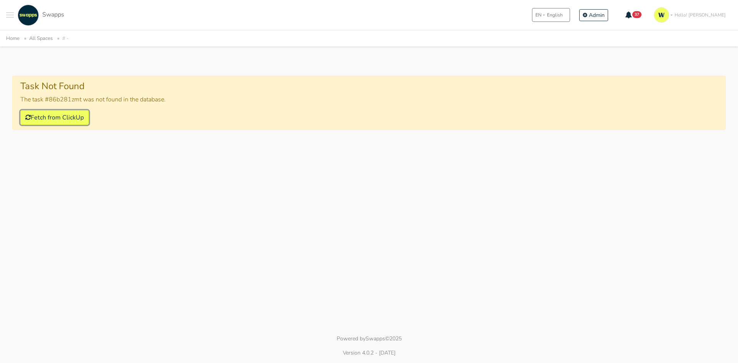
click at [57, 122] on button "Fetch from ClickUp" at bounding box center [54, 117] width 68 height 15
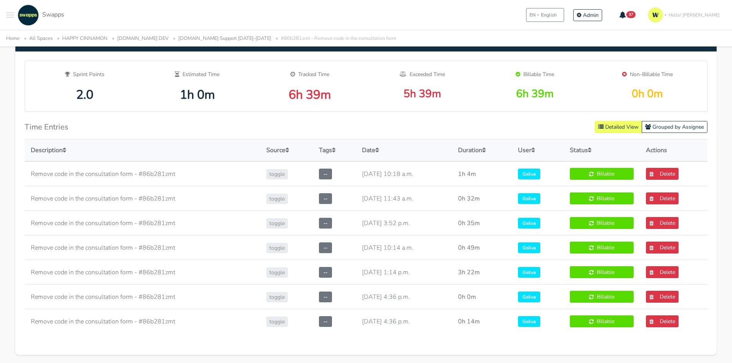
scroll to position [384, 0]
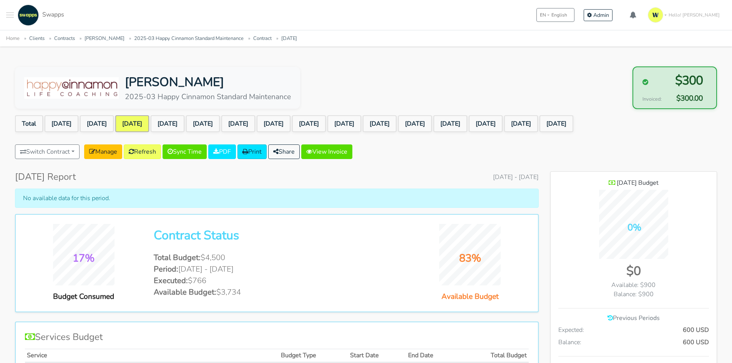
scroll to position [683, 166]
click at [150, 154] on link "Refresh" at bounding box center [142, 152] width 37 height 15
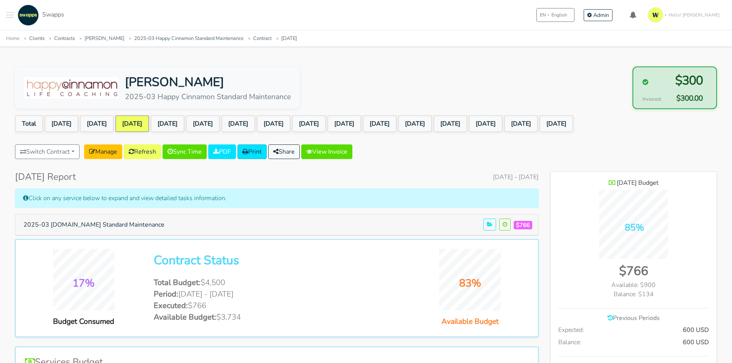
scroll to position [708, 166]
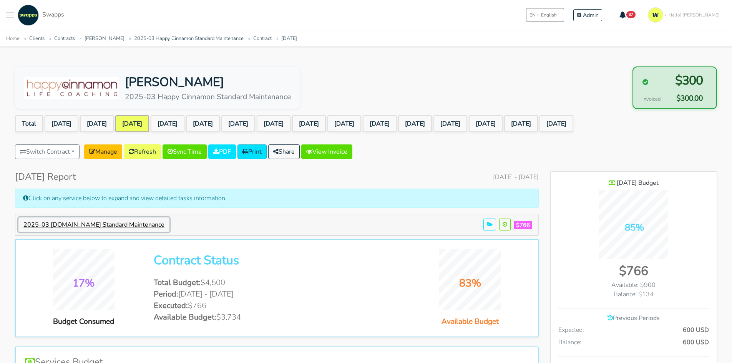
click at [120, 223] on button "2025-03 [DOMAIN_NAME] Standard Maintenance" at bounding box center [93, 225] width 151 height 15
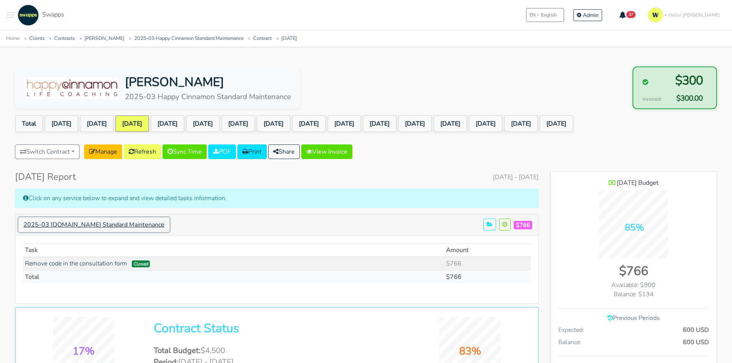
scroll to position [775, 166]
click at [361, 124] on link "[DATE]" at bounding box center [344, 123] width 34 height 17
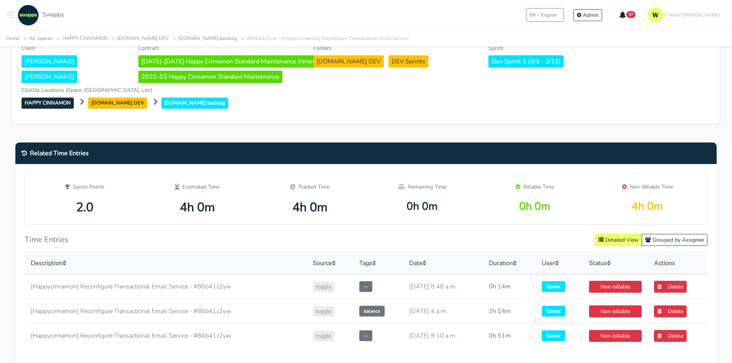
scroll to position [384, 0]
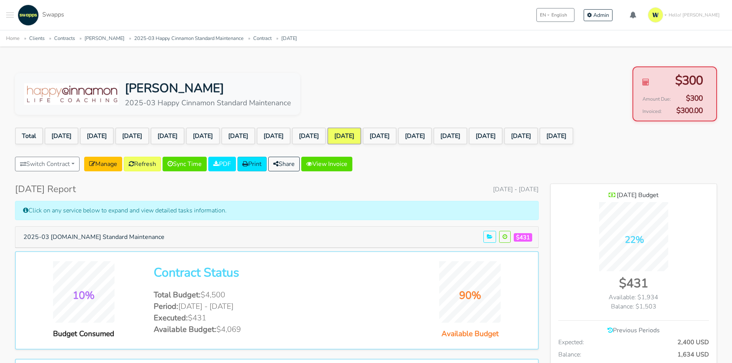
scroll to position [708, 166]
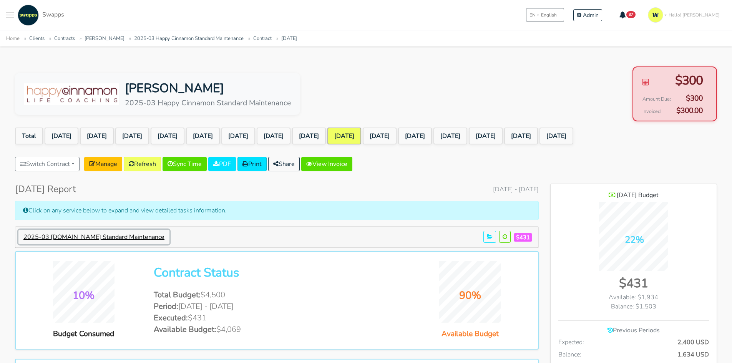
click at [131, 239] on button "2025-03 [DOMAIN_NAME] Standard Maintenance" at bounding box center [93, 237] width 151 height 15
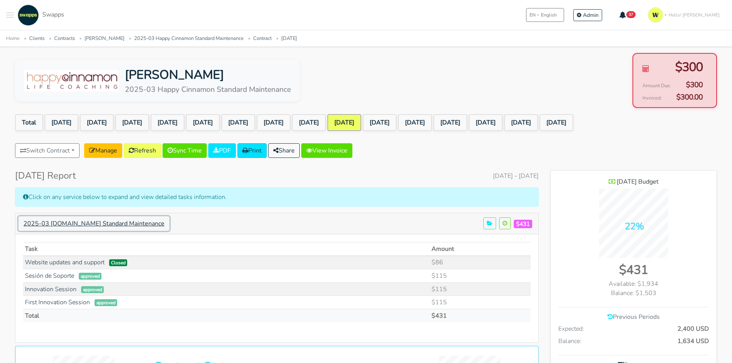
scroll to position [0, 0]
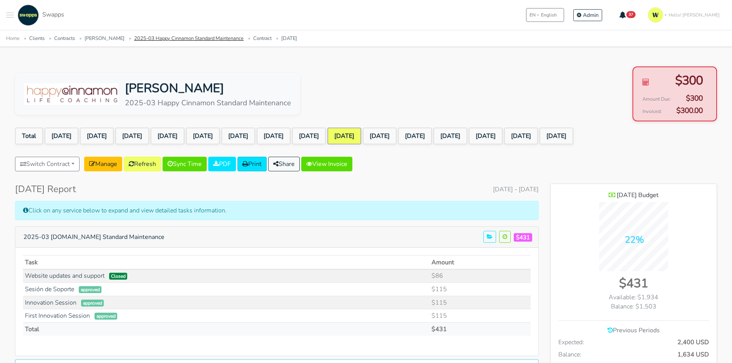
click at [170, 36] on link "2025-03 Happy Cinnamon Standard Maintenance" at bounding box center [189, 38] width 110 height 7
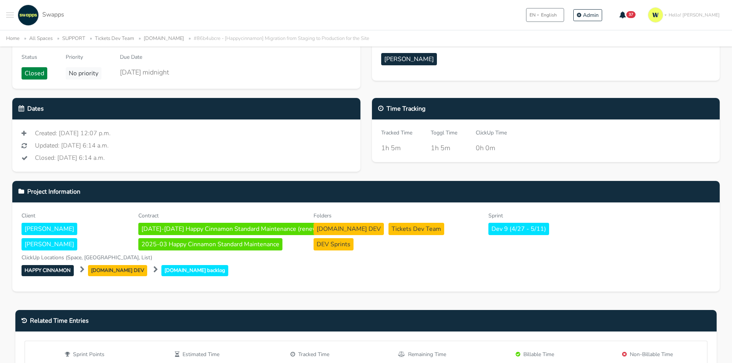
scroll to position [115, 0]
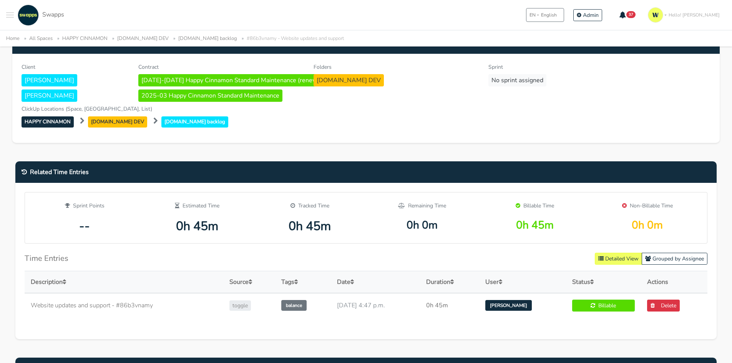
scroll to position [269, 0]
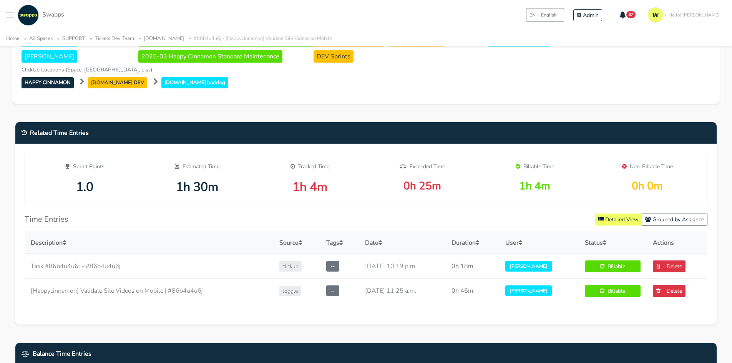
scroll to position [231, 0]
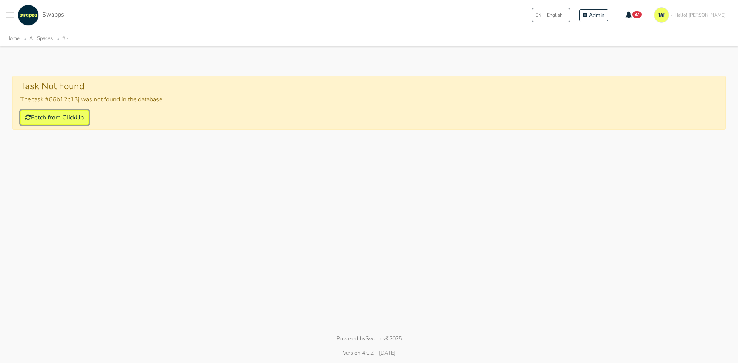
click at [72, 118] on button "Fetch from ClickUp" at bounding box center [54, 117] width 68 height 15
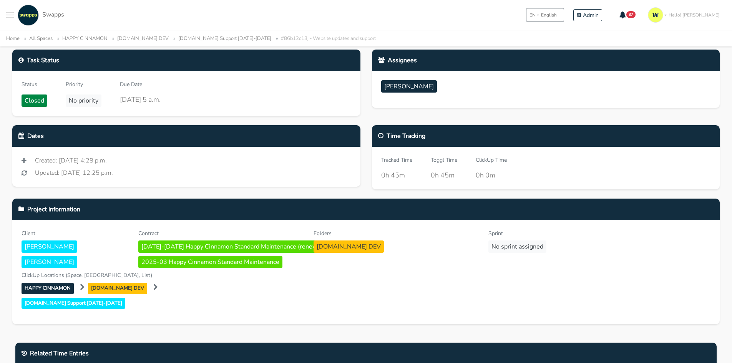
scroll to position [115, 0]
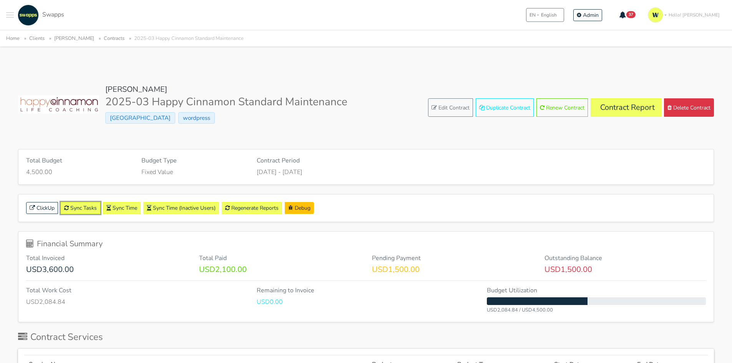
click at [85, 208] on link "Sync Tasks" at bounding box center [81, 208] width 40 height 12
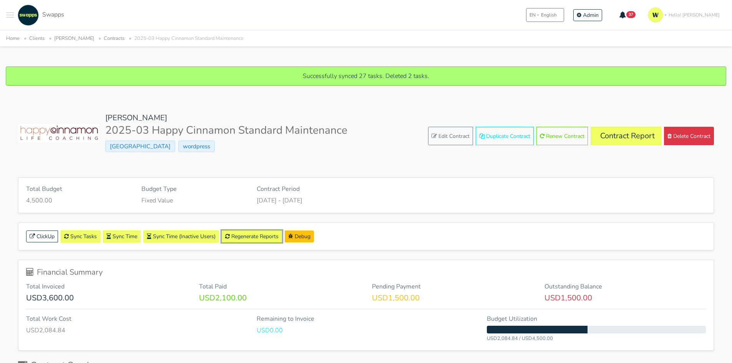
click at [250, 234] on link "Regenerate Reports" at bounding box center [252, 237] width 60 height 12
click at [623, 141] on link "Contract Report" at bounding box center [626, 136] width 71 height 18
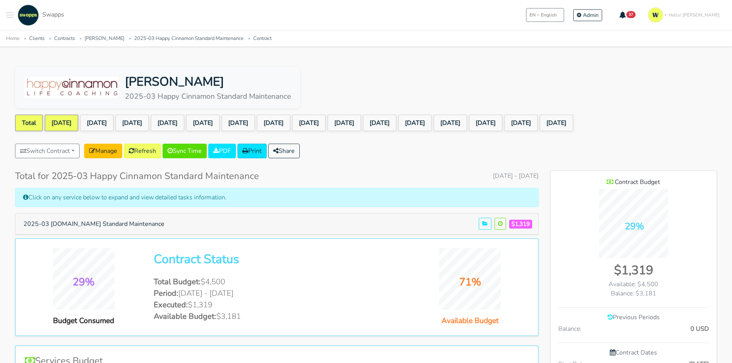
click at [53, 123] on link "[DATE]" at bounding box center [62, 123] width 34 height 17
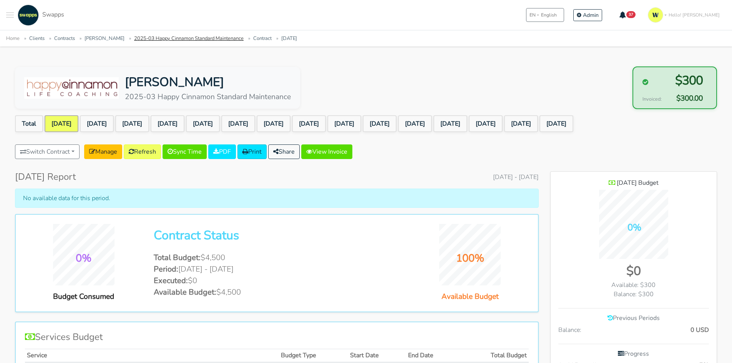
click at [156, 38] on link "2025-03 Happy Cinnamon Standard Maintenance" at bounding box center [189, 38] width 110 height 7
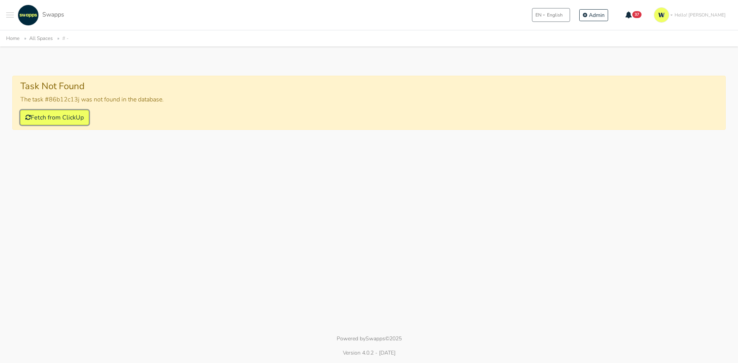
click at [52, 116] on button "Fetch from ClickUp" at bounding box center [54, 117] width 68 height 15
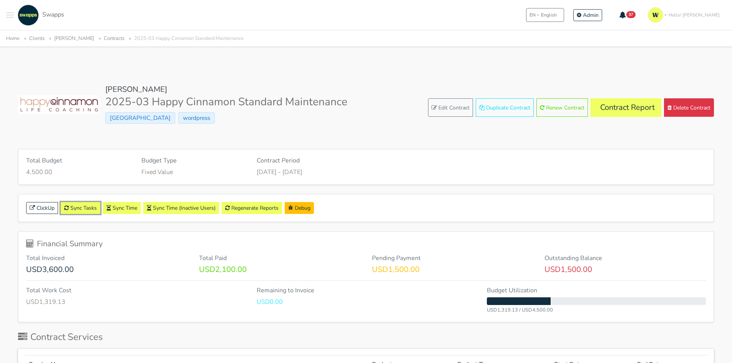
click at [85, 207] on link "Sync Tasks" at bounding box center [81, 208] width 40 height 12
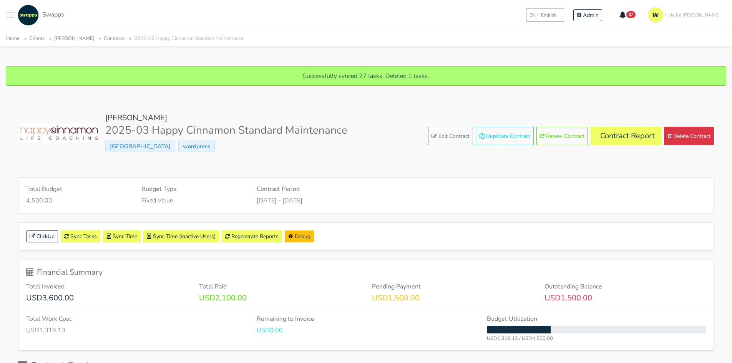
click at [437, 13] on div ".cls-1 { fill: #F15CFF; } .cls-2 { fill: #9a9a9a; } Clients Contracts Spaces Ne…" at bounding box center [366, 15] width 732 height 30
click at [145, 40] on li "2025-03 Happy Cinnamon Standard Maintenance" at bounding box center [185, 38] width 118 height 9
click at [266, 232] on link "Regenerate Reports" at bounding box center [252, 237] width 60 height 12
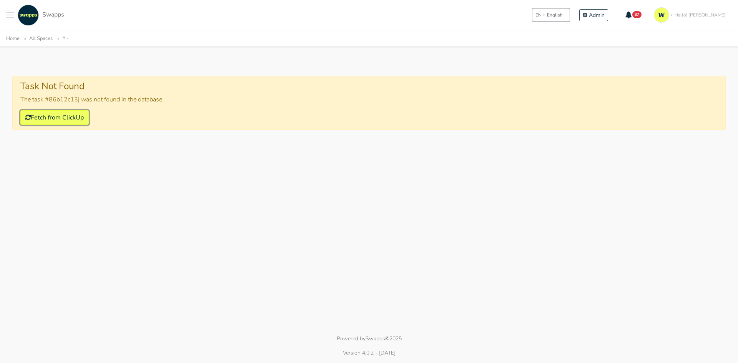
click at [60, 115] on button "Fetch from ClickUp" at bounding box center [54, 117] width 68 height 15
click at [78, 118] on button "Fetch from ClickUp" at bounding box center [54, 117] width 68 height 15
click at [83, 118] on button "Fetch from ClickUp" at bounding box center [54, 117] width 68 height 15
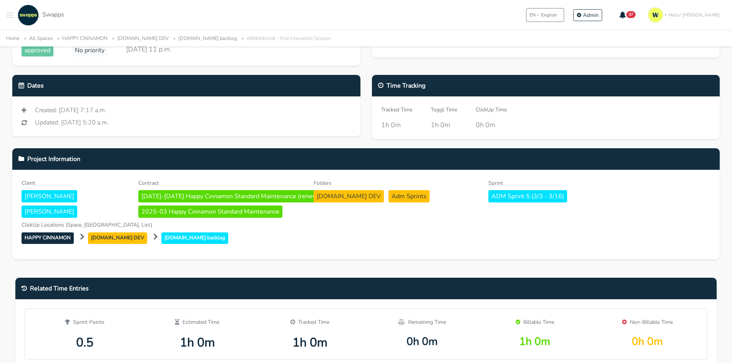
scroll to position [115, 0]
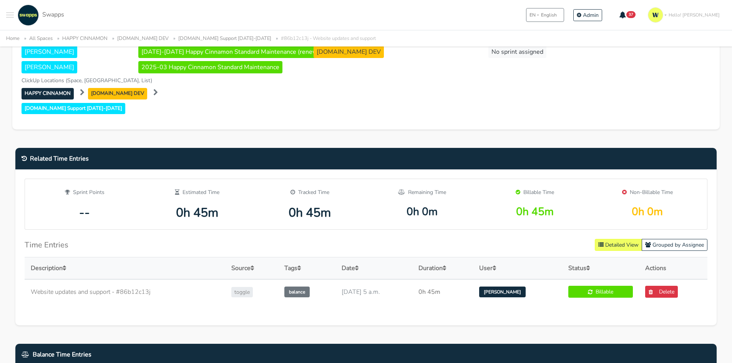
scroll to position [231, 0]
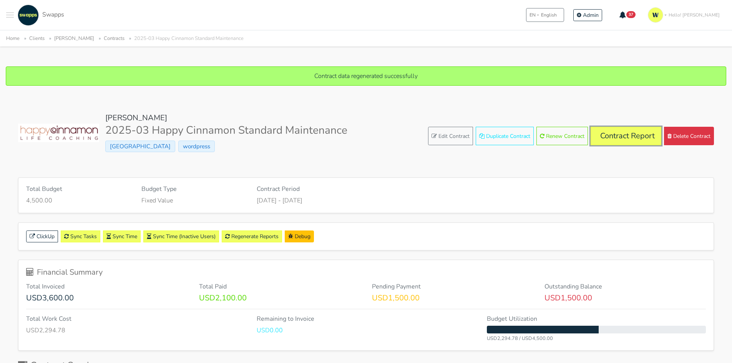
click at [645, 138] on link "Contract Report" at bounding box center [626, 136] width 71 height 18
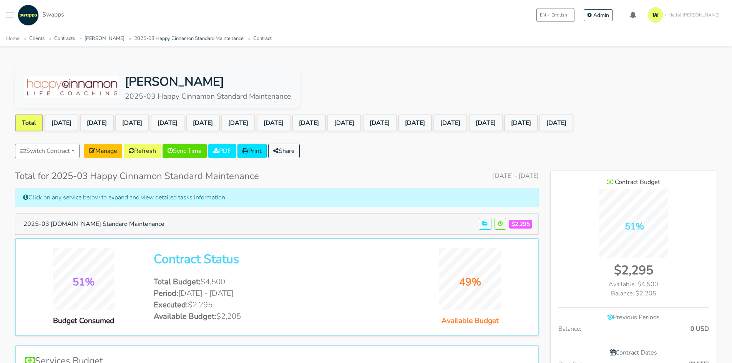
scroll to position [708, 166]
click at [64, 124] on link "[DATE]" at bounding box center [62, 123] width 34 height 17
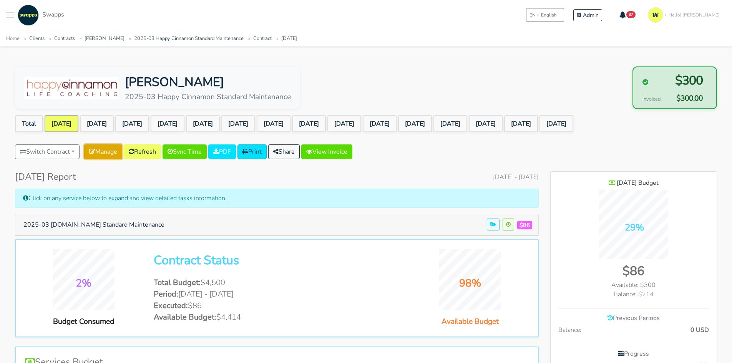
click at [110, 150] on link "Manage" at bounding box center [103, 152] width 38 height 15
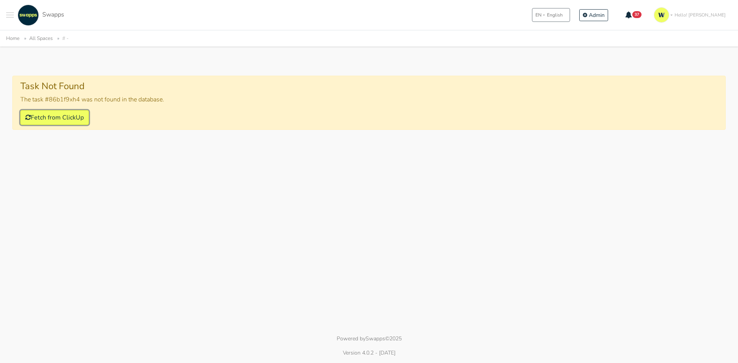
click at [66, 118] on button "Fetch from ClickUp" at bounding box center [54, 117] width 68 height 15
drag, startPoint x: 51, startPoint y: 121, endPoint x: 62, endPoint y: 117, distance: 11.7
click at [51, 121] on button "Fetch from ClickUp" at bounding box center [54, 117] width 68 height 15
click at [64, 114] on button "Fetch from ClickUp" at bounding box center [54, 117] width 68 height 15
click at [76, 117] on button "Fetch from ClickUp" at bounding box center [54, 117] width 68 height 15
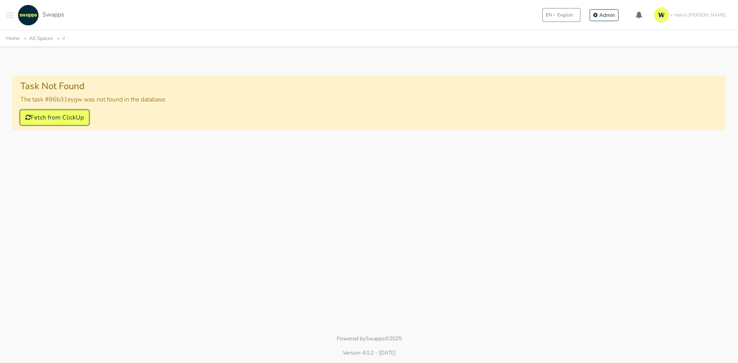
drag, startPoint x: 73, startPoint y: 118, endPoint x: 96, endPoint y: 105, distance: 26.9
click at [73, 118] on button "Fetch from ClickUp" at bounding box center [54, 117] width 68 height 15
drag, startPoint x: 83, startPoint y: 120, endPoint x: 90, endPoint y: 120, distance: 6.9
click at [84, 121] on button "Fetch from ClickUp" at bounding box center [54, 117] width 68 height 15
click at [86, 118] on button "Fetch from ClickUp" at bounding box center [54, 117] width 68 height 15
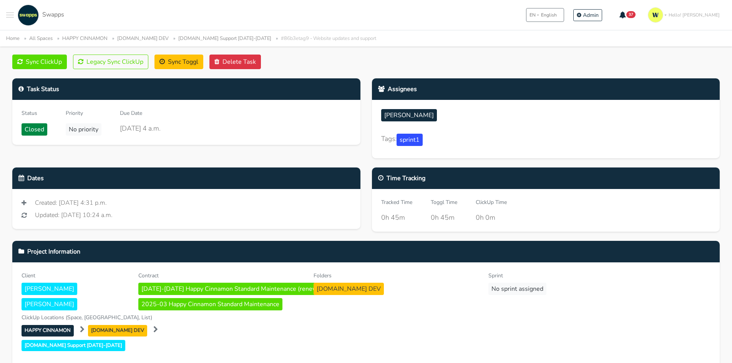
scroll to position [115, 0]
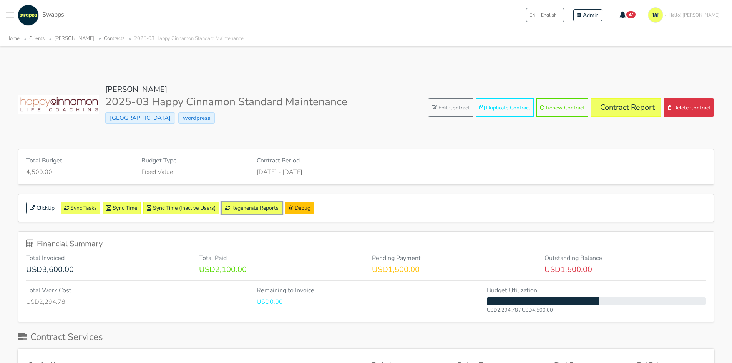
click at [252, 211] on link "Regenerate Reports" at bounding box center [252, 208] width 60 height 12
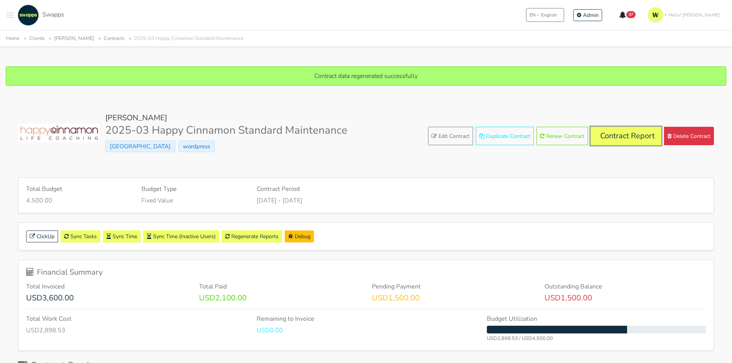
click at [640, 136] on link "Contract Report" at bounding box center [626, 136] width 71 height 18
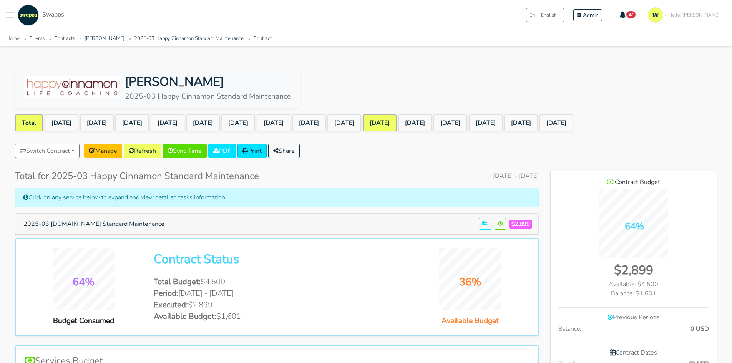
click at [397, 122] on link "[DATE]" at bounding box center [380, 123] width 34 height 17
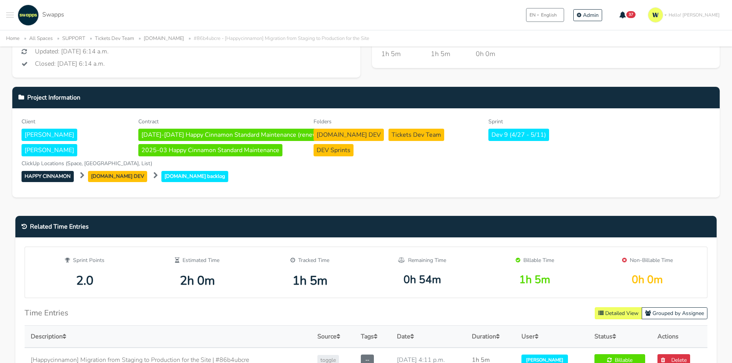
scroll to position [269, 0]
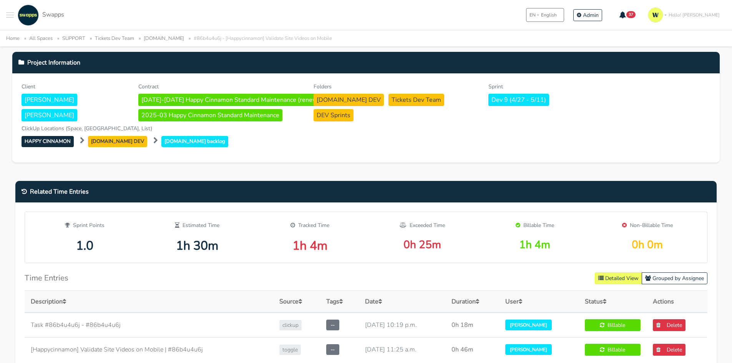
scroll to position [307, 0]
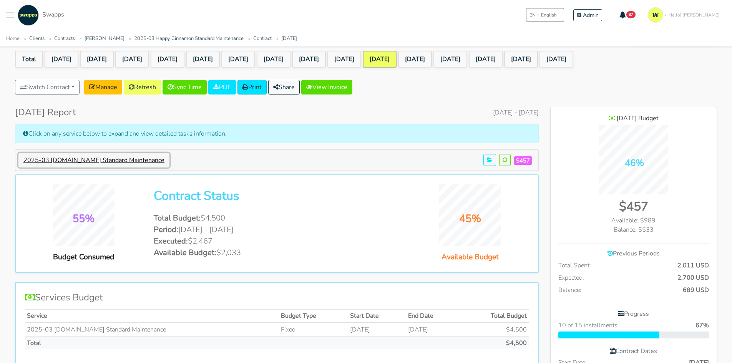
click at [102, 157] on button "2025-03 [DOMAIN_NAME] Standard Maintenance" at bounding box center [93, 160] width 151 height 15
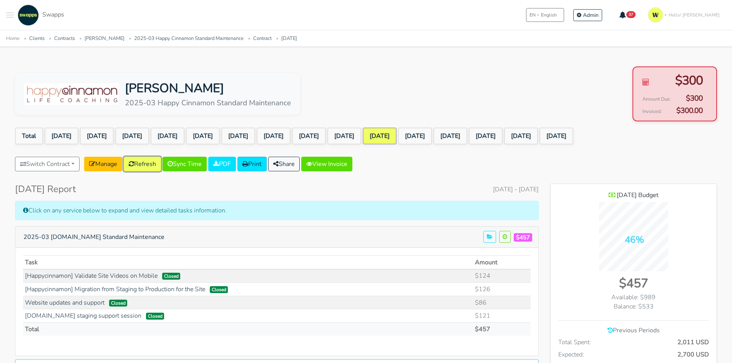
click at [150, 164] on link "Refresh" at bounding box center [142, 164] width 37 height 15
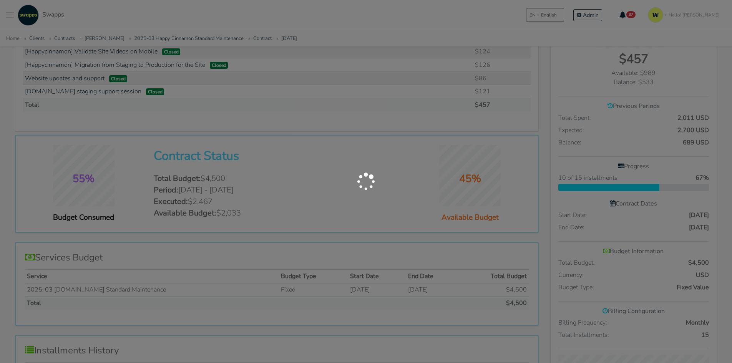
scroll to position [307, 0]
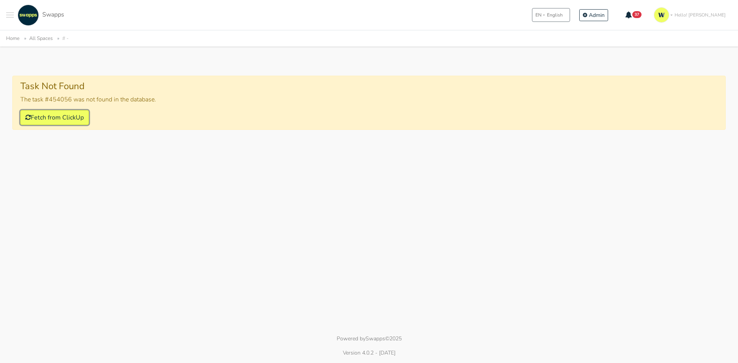
click at [82, 115] on button "Fetch from ClickUp" at bounding box center [54, 117] width 68 height 15
click at [63, 115] on button "Fetch from ClickUp" at bounding box center [54, 117] width 68 height 15
click at [7, 18] on button "Toggle navigation menu" at bounding box center [10, 15] width 8 height 21
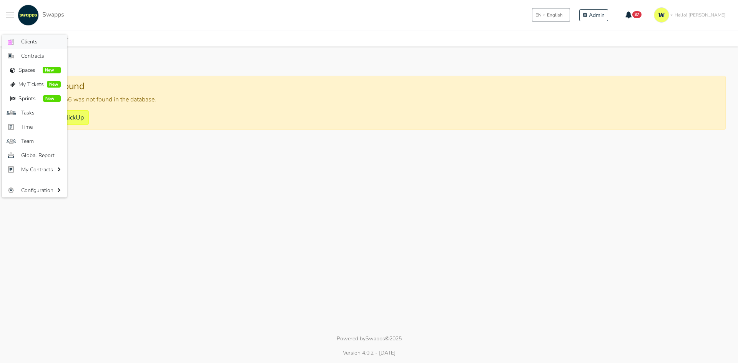
click at [27, 37] on link ".cls-1 { fill: #F15CFF; } .cls-2 { fill: #9a9a9a; } Clients" at bounding box center [34, 42] width 65 height 14
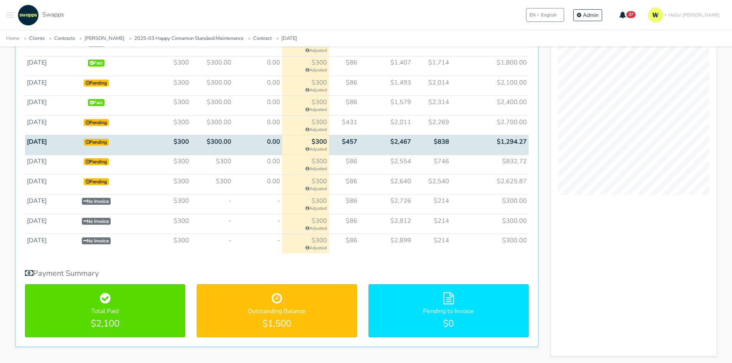
scroll to position [536, 0]
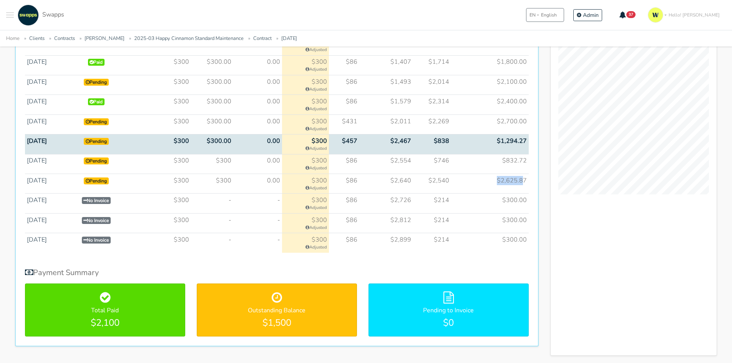
drag, startPoint x: 523, startPoint y: 180, endPoint x: 495, endPoint y: 183, distance: 28.2
click at [495, 183] on td "$2,625.87" at bounding box center [489, 184] width 77 height 20
drag, startPoint x: 380, startPoint y: 184, endPoint x: 422, endPoint y: 186, distance: 42.3
click at [422, 186] on tr "Jun 2025 Pending $300 $300 0.00 $86" at bounding box center [277, 184] width 504 height 20
click at [525, 218] on td "$300.00" at bounding box center [489, 223] width 77 height 20
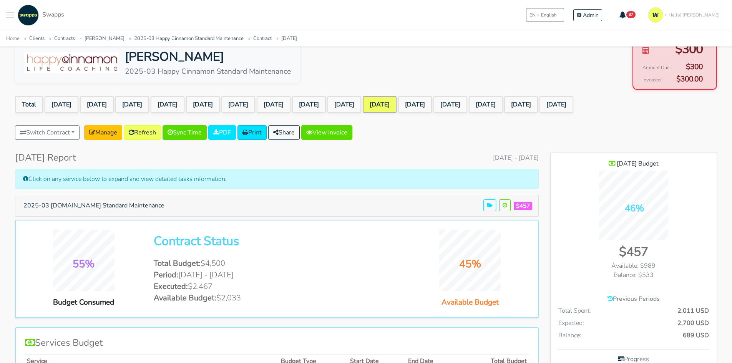
scroll to position [0, 0]
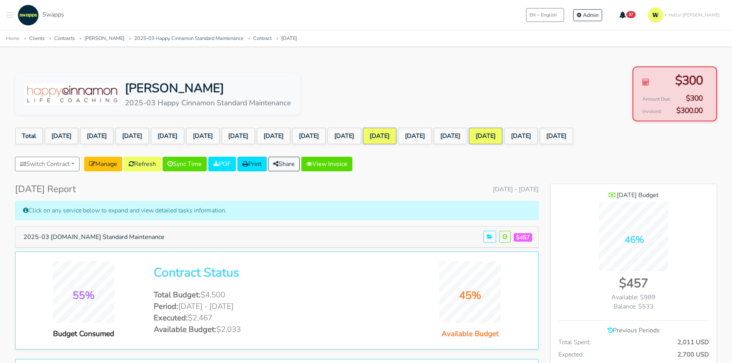
click at [503, 137] on link "[DATE]" at bounding box center [486, 136] width 34 height 17
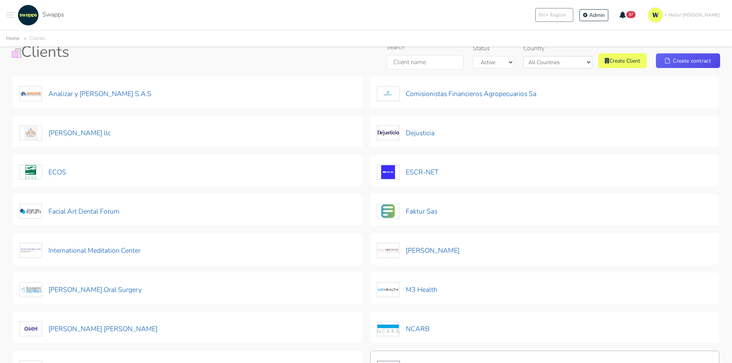
scroll to position [115, 0]
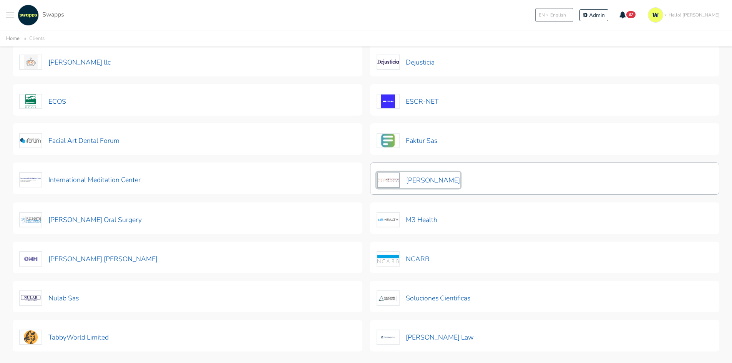
click at [418, 182] on button "[PERSON_NAME]" at bounding box center [419, 180] width 84 height 16
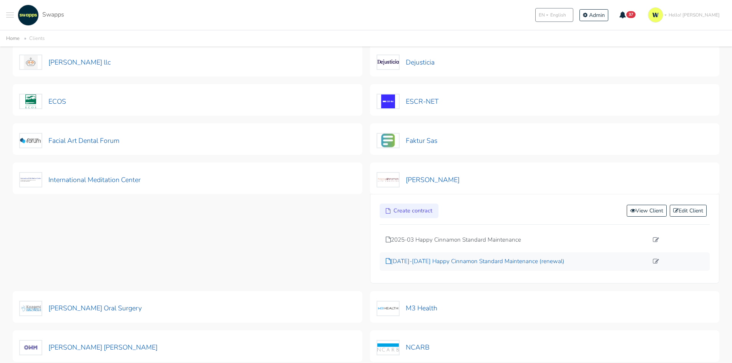
click at [439, 265] on p "[DATE]-[DATE] Happy Cinnamon Standard Maintenance (renewal)" at bounding box center [517, 261] width 263 height 9
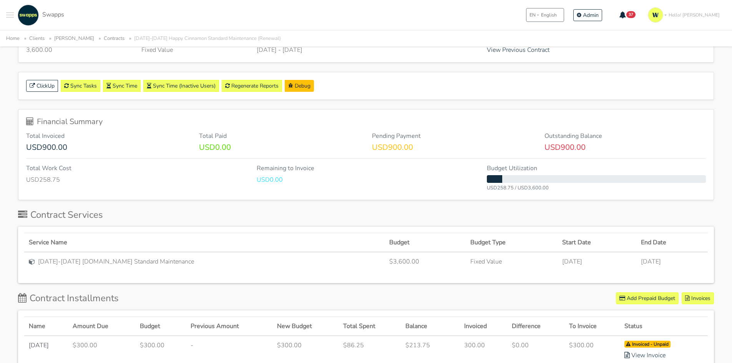
scroll to position [38, 0]
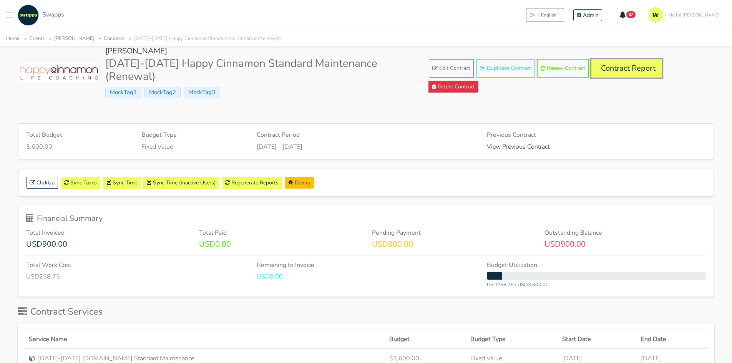
click at [626, 70] on link "Contract Report" at bounding box center [627, 68] width 71 height 18
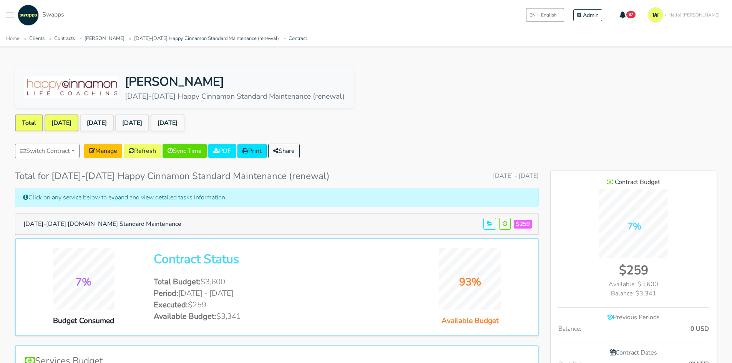
click at [71, 118] on link "[DATE]" at bounding box center [62, 123] width 34 height 17
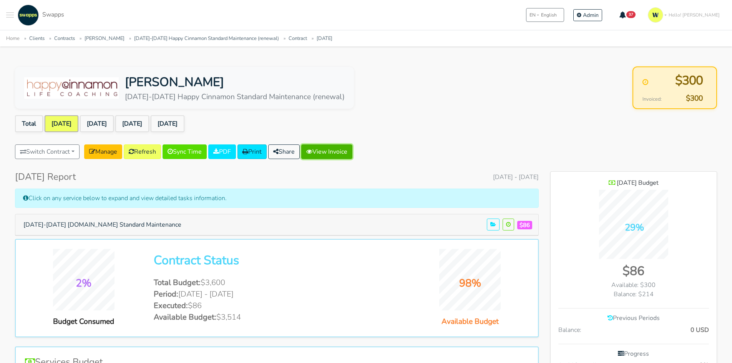
click at [337, 153] on link "View Invoice" at bounding box center [326, 152] width 51 height 15
click at [106, 119] on link "[DATE]" at bounding box center [97, 123] width 34 height 17
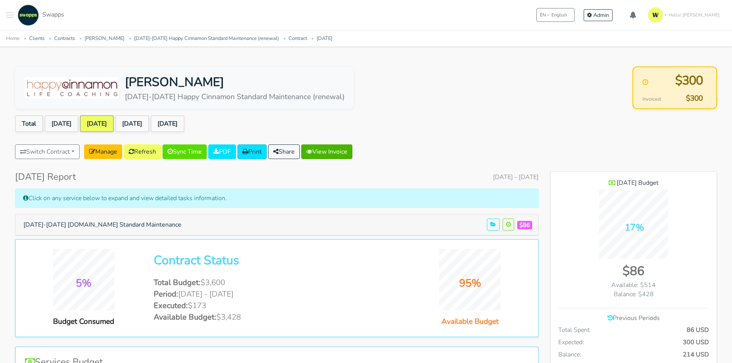
scroll to position [560, 166]
click at [349, 153] on link "View Invoice" at bounding box center [326, 152] width 51 height 15
click at [142, 121] on link "[DATE]" at bounding box center [132, 123] width 34 height 17
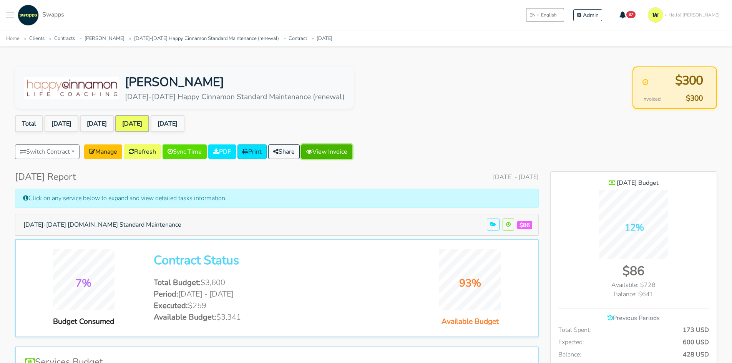
click at [345, 153] on link "View Invoice" at bounding box center [326, 152] width 51 height 15
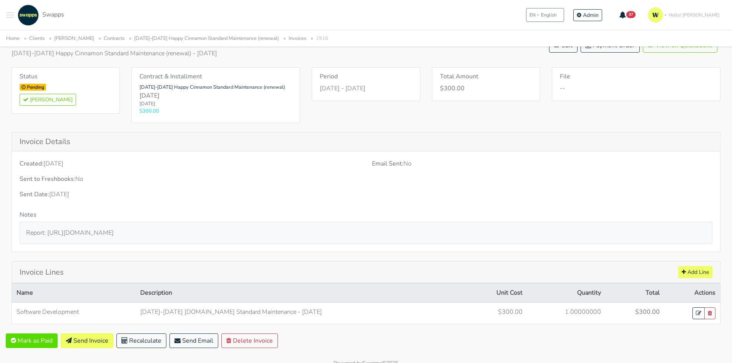
scroll to position [58, 0]
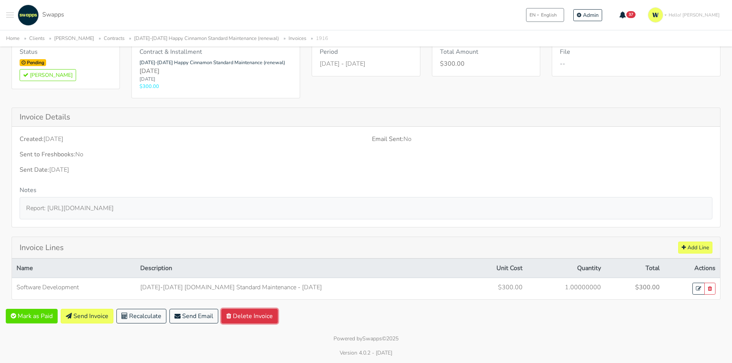
click at [261, 317] on button "Delete Invoice" at bounding box center [249, 316] width 56 height 15
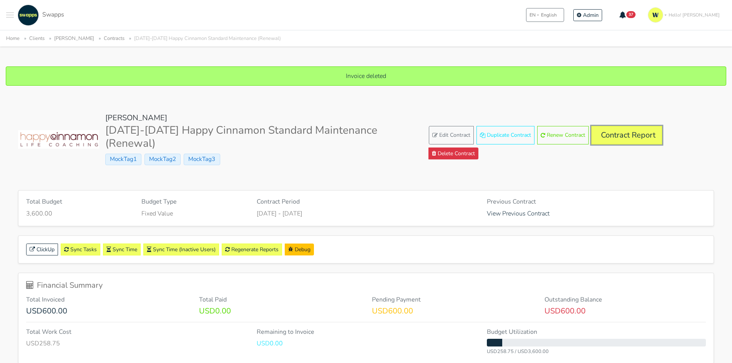
click at [617, 135] on link "Contract Report" at bounding box center [627, 135] width 71 height 18
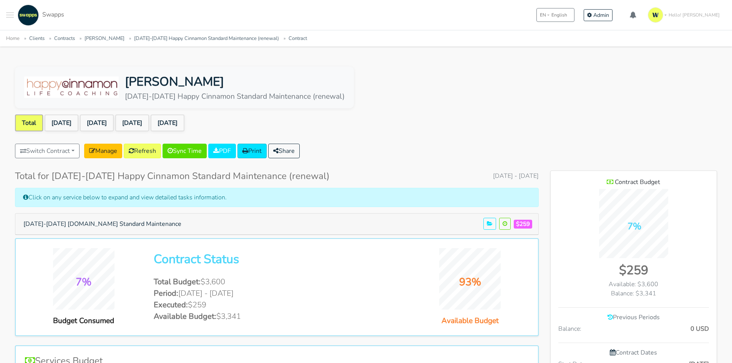
scroll to position [498, 166]
click at [96, 122] on link "[DATE]" at bounding box center [97, 123] width 34 height 17
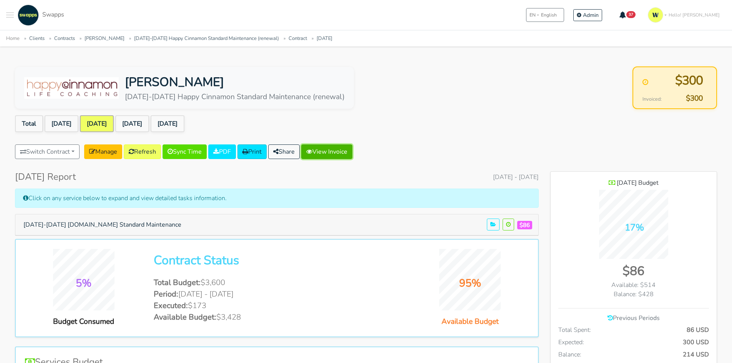
click at [343, 145] on link "View Invoice" at bounding box center [326, 152] width 51 height 15
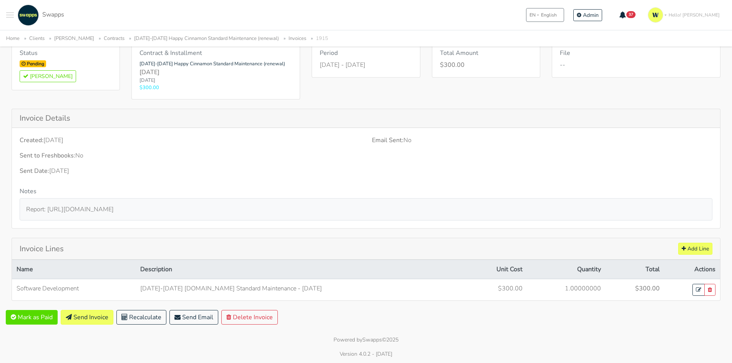
scroll to position [58, 0]
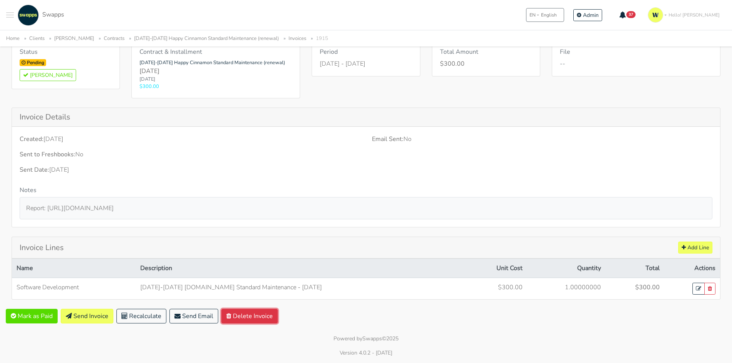
click at [254, 318] on button "Delete Invoice" at bounding box center [249, 316] width 56 height 15
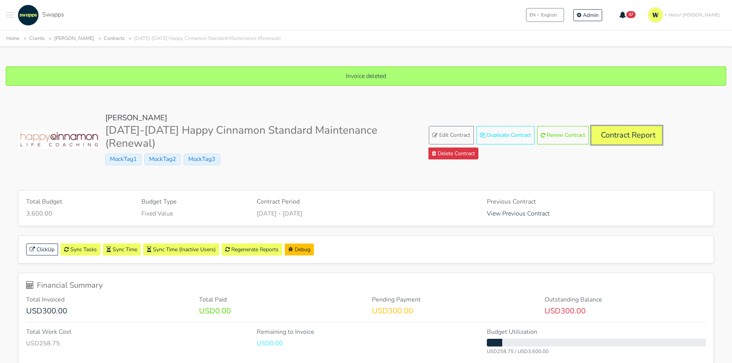
click at [635, 131] on link "Contract Report" at bounding box center [627, 135] width 71 height 18
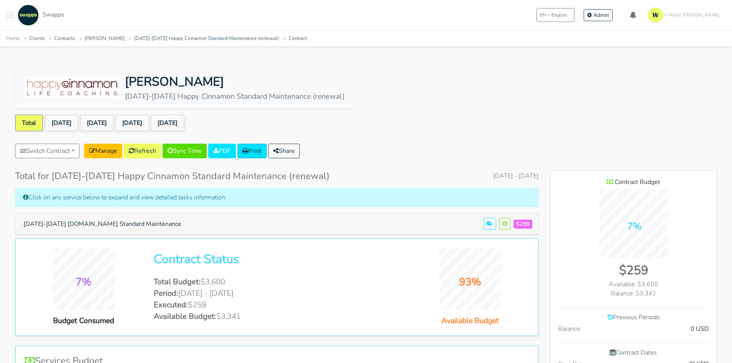
scroll to position [498, 166]
click at [61, 126] on link "[DATE]" at bounding box center [62, 123] width 34 height 17
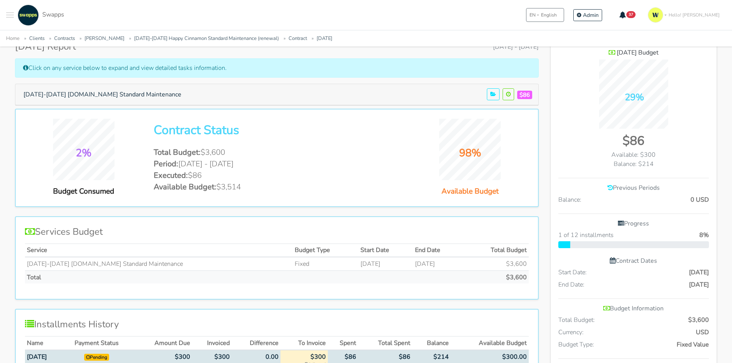
scroll to position [38, 0]
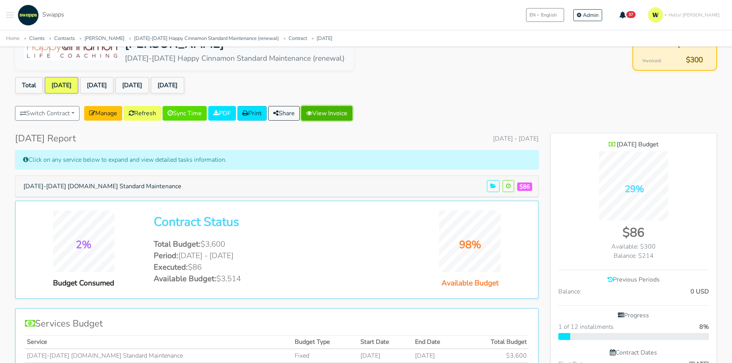
click at [350, 107] on link "View Invoice" at bounding box center [326, 113] width 51 height 15
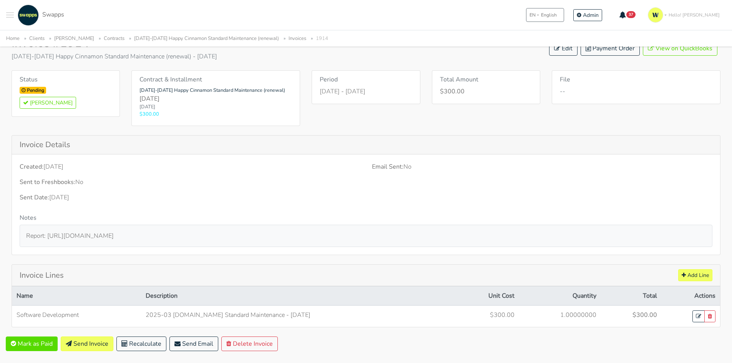
scroll to position [58, 0]
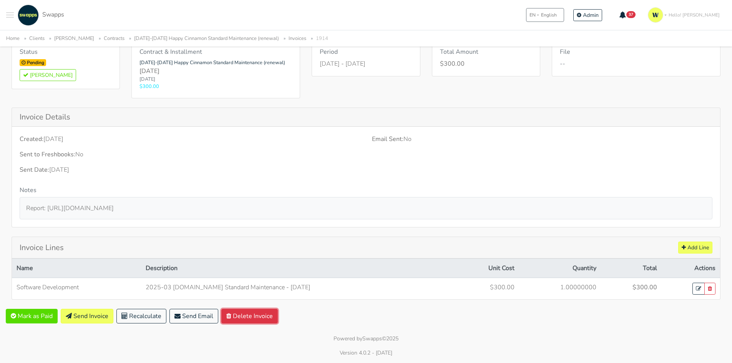
click at [261, 319] on button "Delete Invoice" at bounding box center [249, 316] width 56 height 15
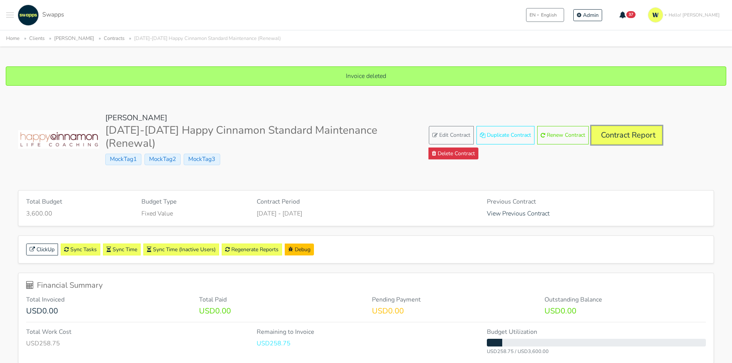
click at [607, 136] on link "Contract Report" at bounding box center [627, 135] width 71 height 18
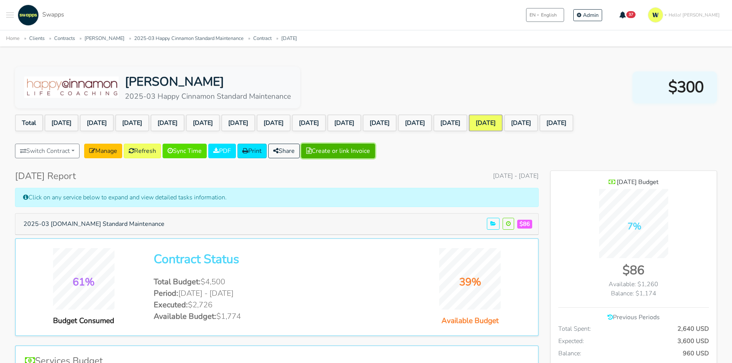
click at [338, 148] on button "Create or link Invoice" at bounding box center [338, 151] width 74 height 15
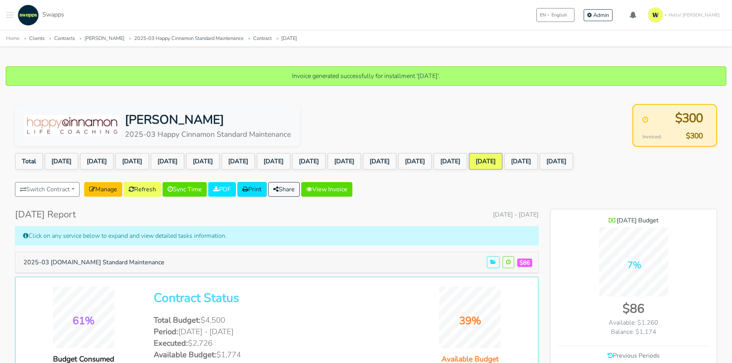
scroll to position [708, 166]
click at [336, 192] on link "View Invoice" at bounding box center [326, 189] width 51 height 15
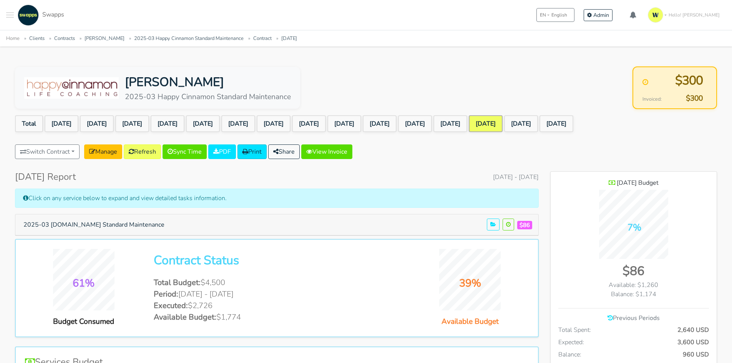
scroll to position [708, 166]
click at [538, 123] on link "[DATE]" at bounding box center [521, 123] width 34 height 17
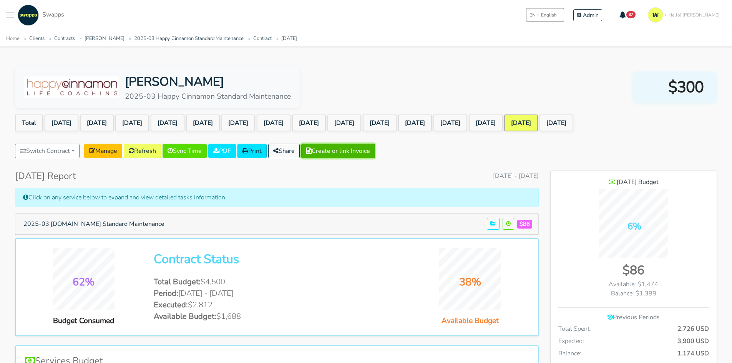
click at [347, 149] on button "Create or link Invoice" at bounding box center [338, 151] width 74 height 15
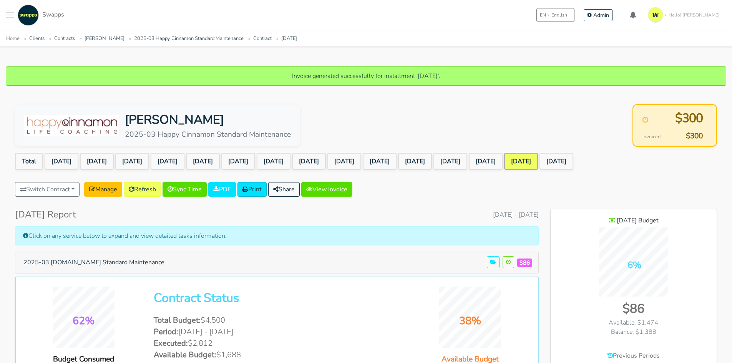
scroll to position [708, 166]
click at [349, 188] on link "View Invoice" at bounding box center [326, 189] width 51 height 15
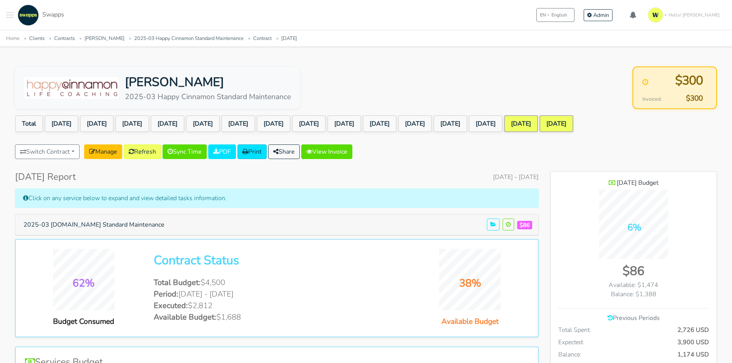
scroll to position [708, 166]
click at [573, 123] on link "[DATE]" at bounding box center [557, 123] width 34 height 17
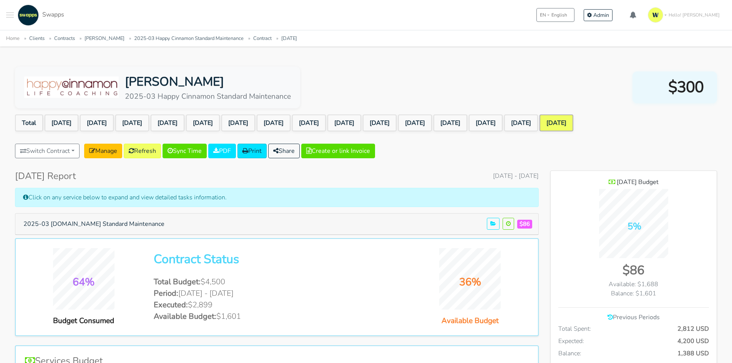
scroll to position [708, 166]
click at [359, 153] on button "Create or link Invoice" at bounding box center [338, 151] width 74 height 15
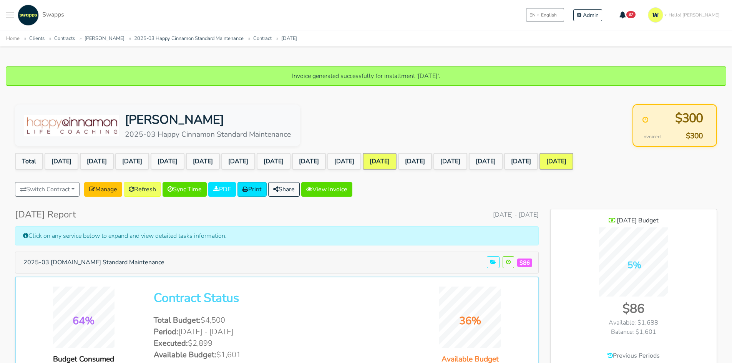
click at [397, 164] on link "[DATE]" at bounding box center [380, 161] width 34 height 17
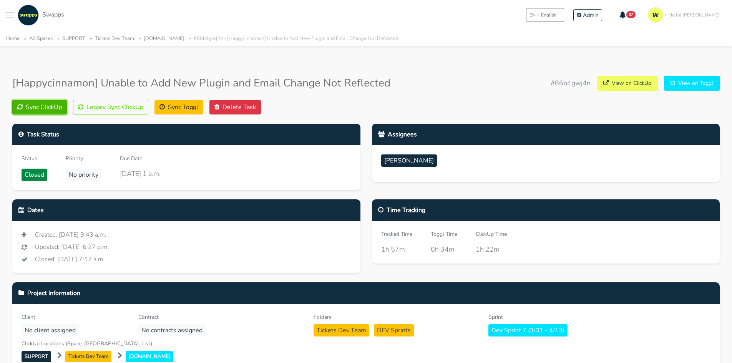
click at [56, 112] on button "Sync ClickUp" at bounding box center [39, 107] width 55 height 15
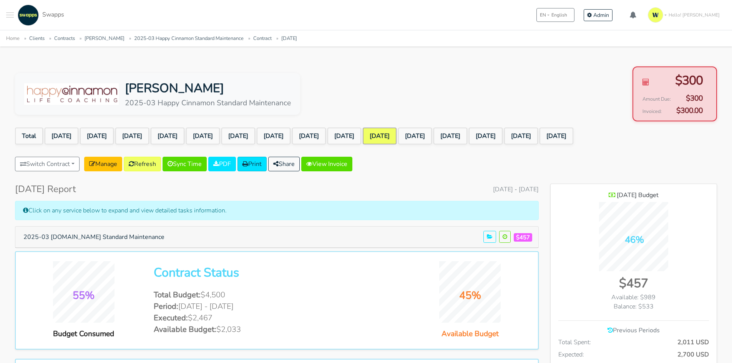
scroll to position [708, 166]
click at [146, 166] on link "Refresh" at bounding box center [142, 164] width 37 height 15
click at [100, 166] on link "Manage" at bounding box center [103, 164] width 38 height 15
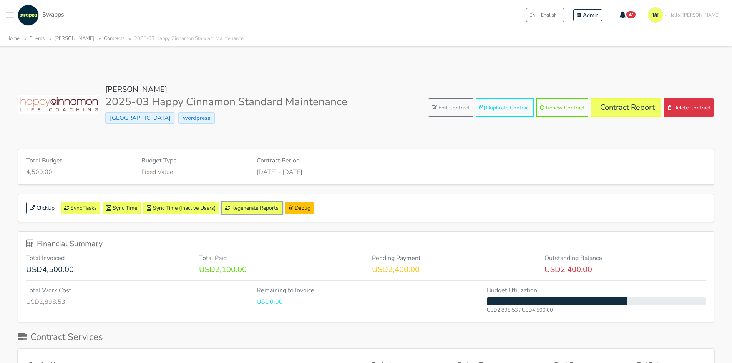
click at [263, 207] on link "Regenerate Reports" at bounding box center [252, 208] width 60 height 12
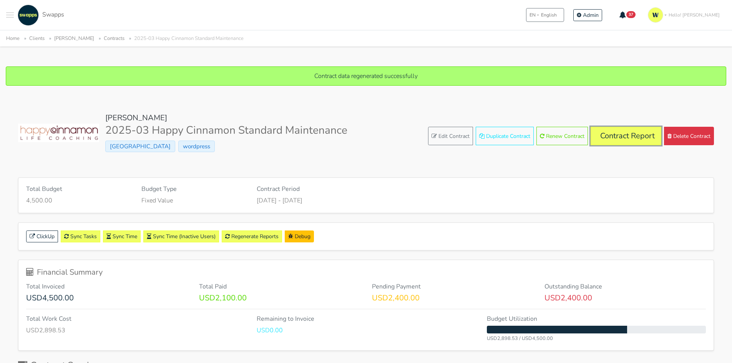
click at [626, 131] on link "Contract Report" at bounding box center [626, 136] width 71 height 18
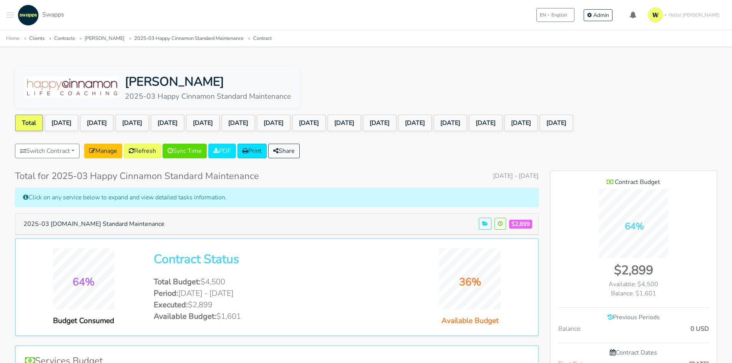
scroll to position [708, 166]
click at [397, 123] on link "[DATE]" at bounding box center [380, 123] width 34 height 17
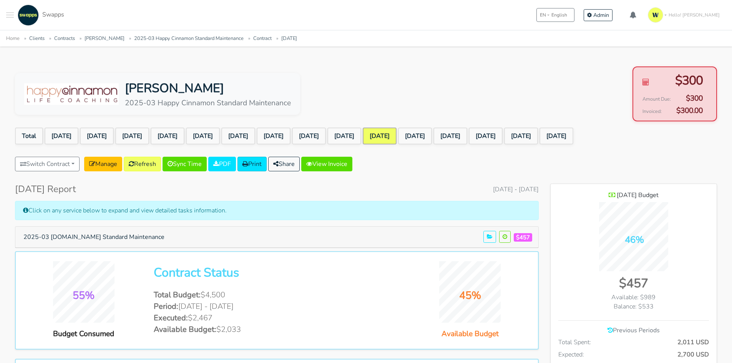
scroll to position [708, 166]
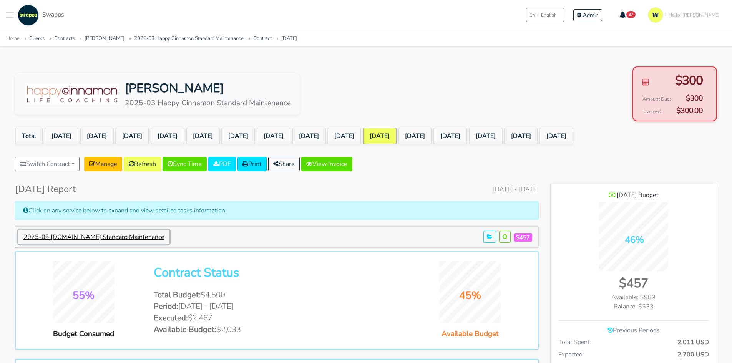
click at [131, 236] on button "2025-03 [DOMAIN_NAME] Standard Maintenance" at bounding box center [93, 237] width 151 height 15
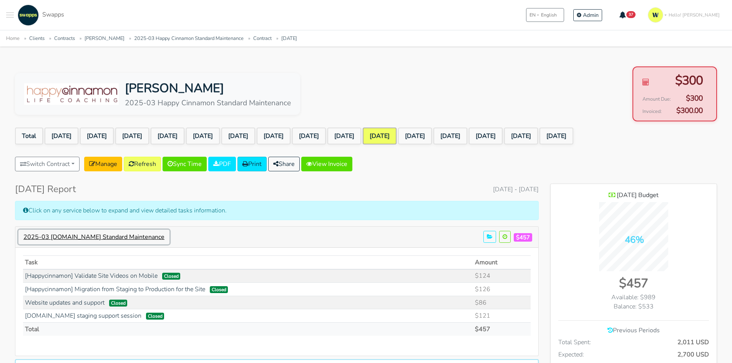
scroll to position [815, 166]
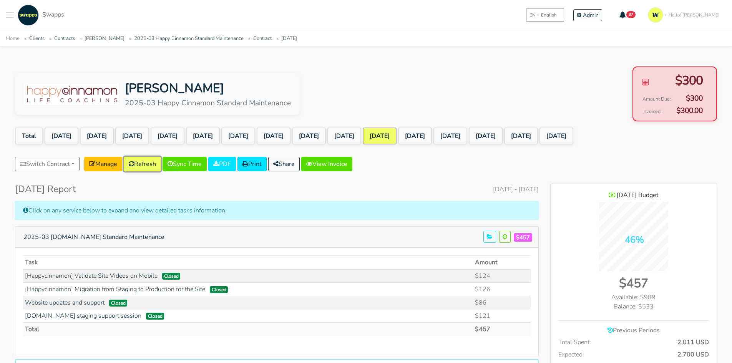
click at [148, 163] on link "Refresh" at bounding box center [142, 164] width 37 height 15
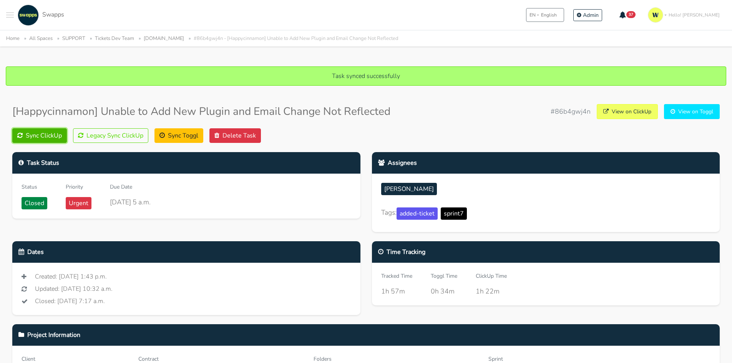
click at [50, 130] on button "Sync ClickUp" at bounding box center [39, 135] width 55 height 15
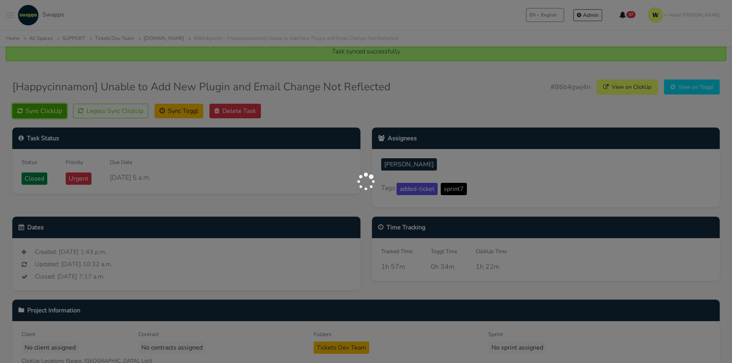
scroll to position [38, 0]
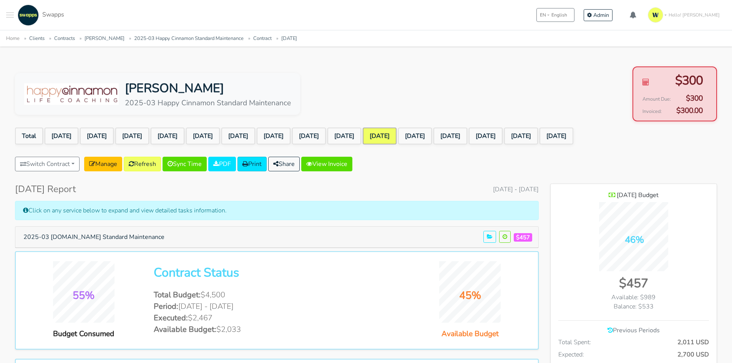
scroll to position [708, 166]
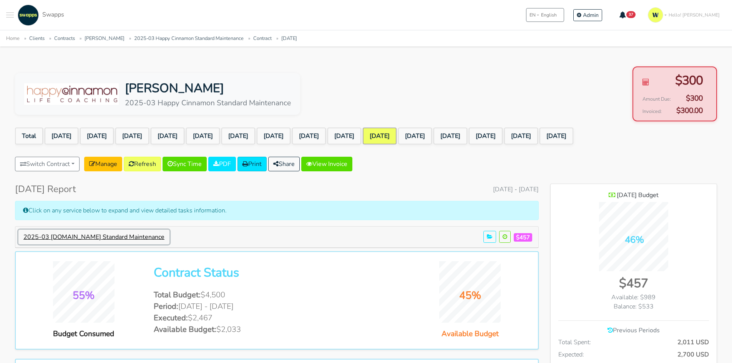
click at [99, 236] on button "2025-03 [DOMAIN_NAME] Standard Maintenance" at bounding box center [93, 237] width 151 height 15
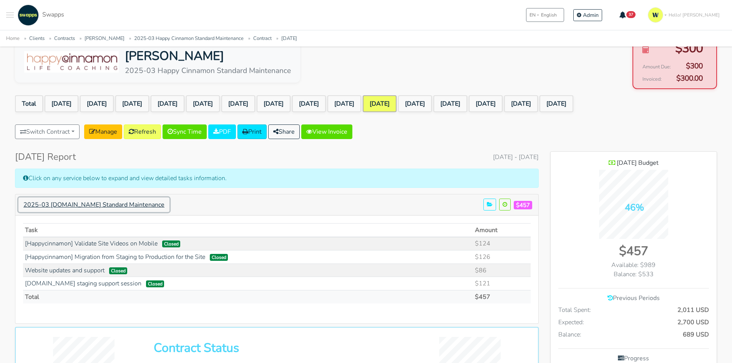
scroll to position [0, 0]
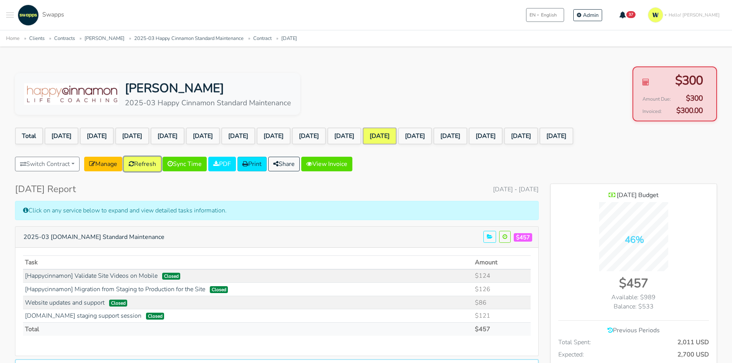
click at [142, 163] on link "Refresh" at bounding box center [142, 164] width 37 height 15
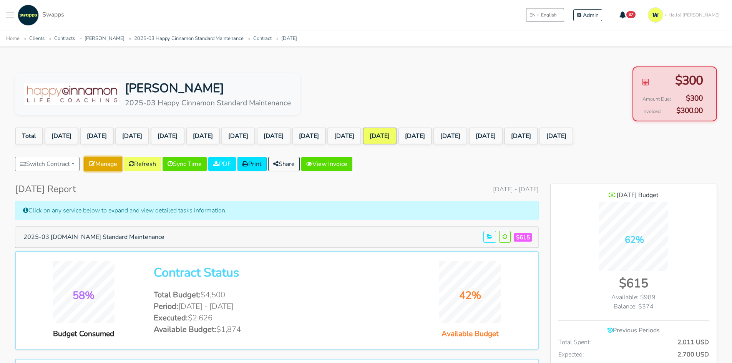
click at [109, 169] on link "Manage" at bounding box center [103, 164] width 38 height 15
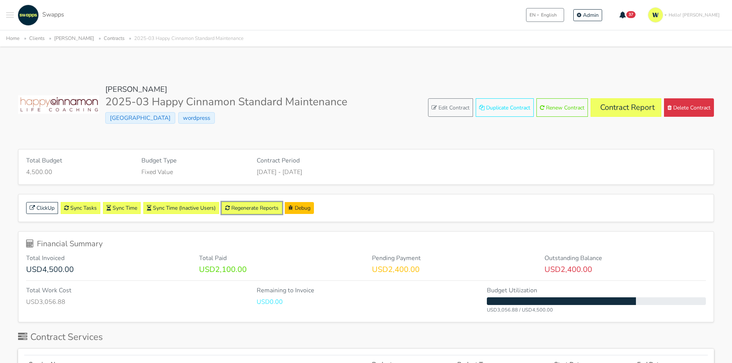
click at [268, 206] on link "Regenerate Reports" at bounding box center [252, 208] width 60 height 12
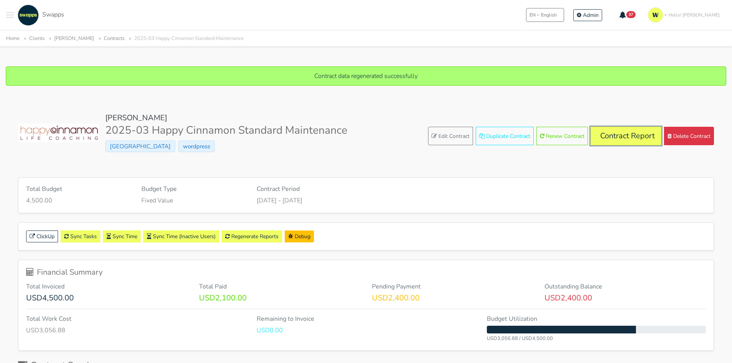
click at [623, 141] on link "Contract Report" at bounding box center [626, 136] width 71 height 18
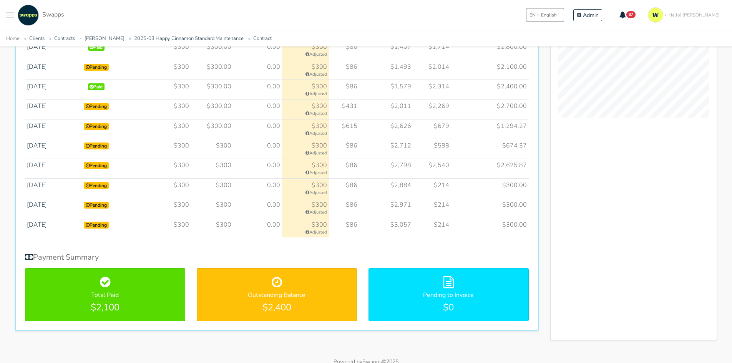
scroll to position [500, 0]
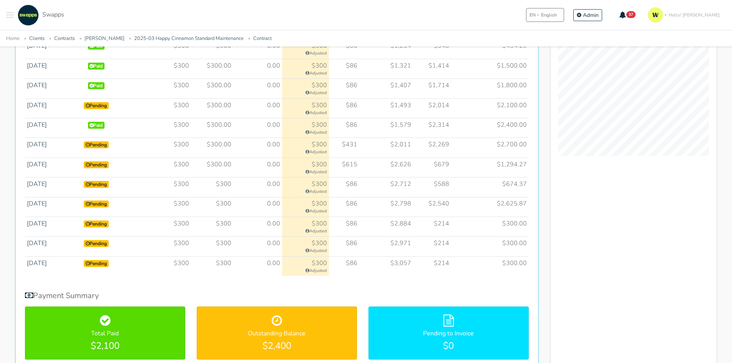
click at [439, 292] on h5 "Payment Summary" at bounding box center [277, 295] width 504 height 9
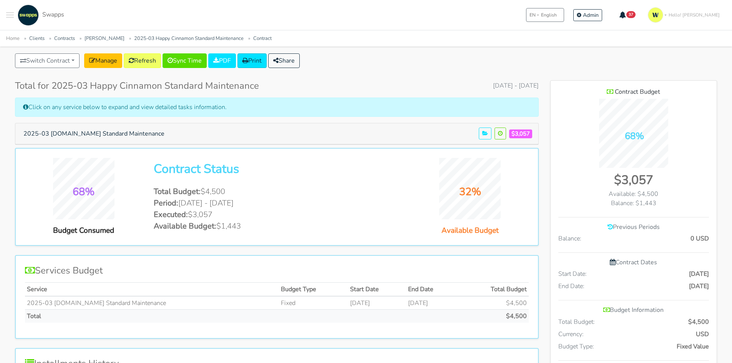
scroll to position [77, 0]
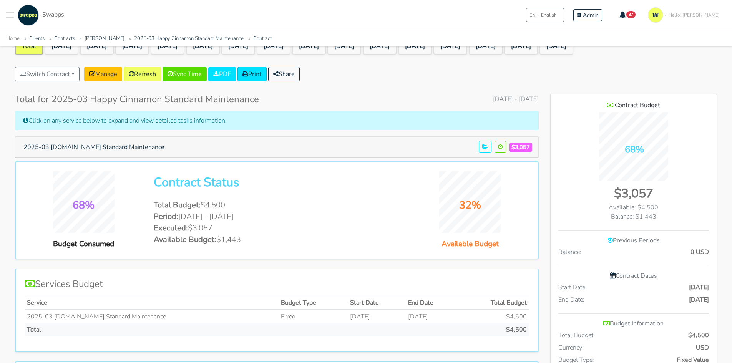
click at [241, 237] on li "Available Budget: $1,443" at bounding box center [277, 240] width 246 height 12
click at [244, 241] on li "Available Budget: $1,443" at bounding box center [277, 240] width 246 height 12
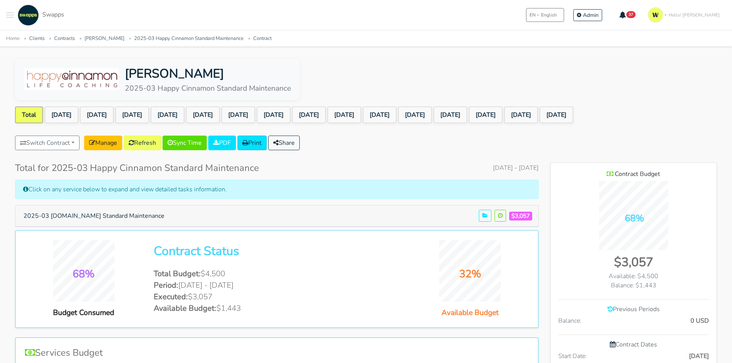
scroll to position [0, 0]
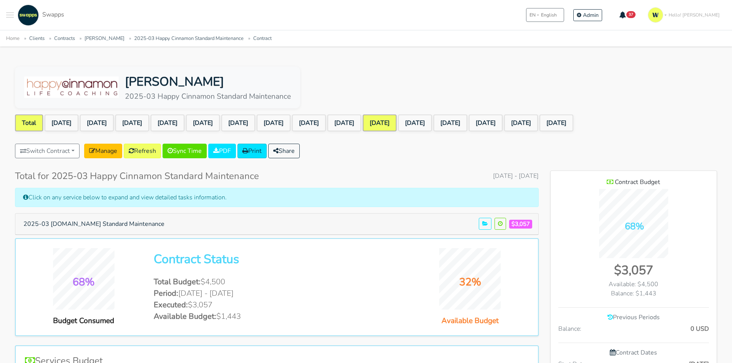
click at [397, 122] on link "Apr 2025" at bounding box center [380, 123] width 34 height 17
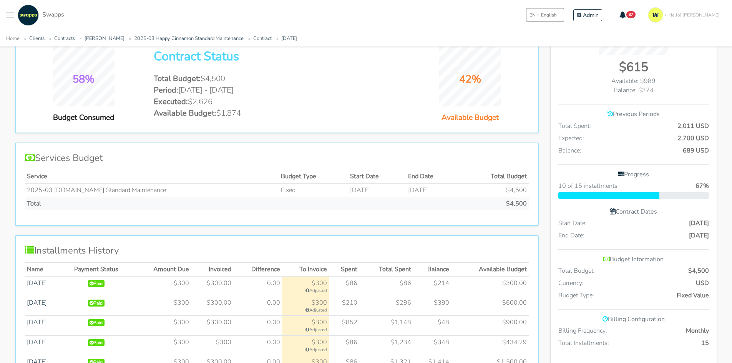
scroll to position [154, 0]
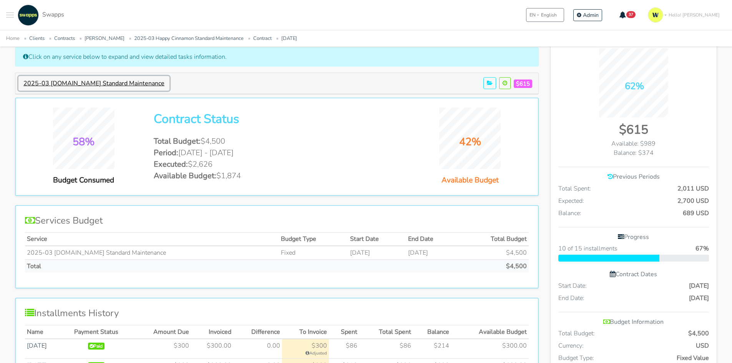
click at [146, 83] on button "2025-03 HappyCinnamon.com Standard Maintenance" at bounding box center [93, 83] width 151 height 15
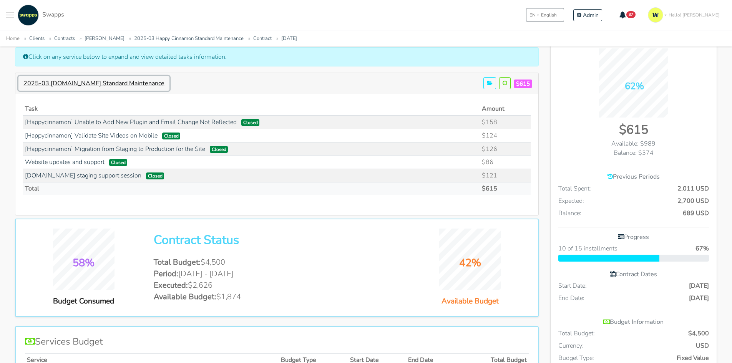
scroll to position [828, 166]
click at [96, 131] on link "[Happycinnamon] Validate Site Videos on Mobile" at bounding box center [91, 135] width 133 height 8
click at [133, 150] on link "[Happycinnamon] Migration from Staging to Production for the Site" at bounding box center [115, 149] width 180 height 8
click at [52, 164] on link "Website updates and support" at bounding box center [65, 162] width 80 height 8
click at [95, 176] on link "happycinnamon.com staging support session" at bounding box center [83, 175] width 116 height 8
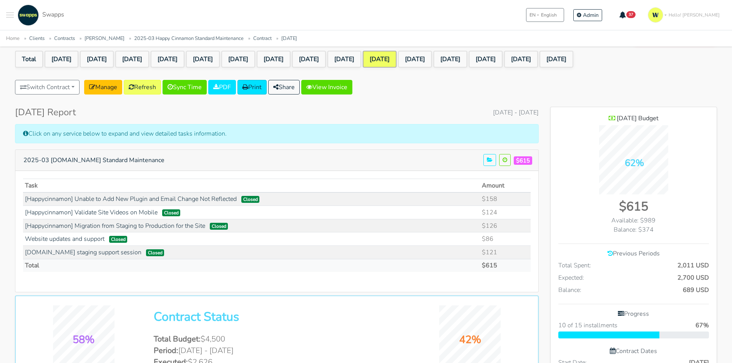
scroll to position [0, 0]
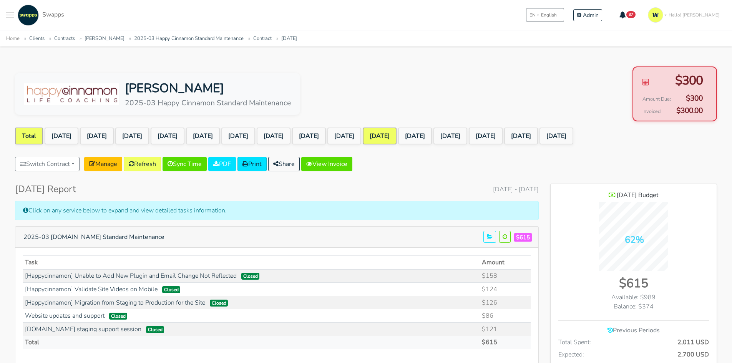
click at [27, 137] on link "Total" at bounding box center [29, 136] width 28 height 17
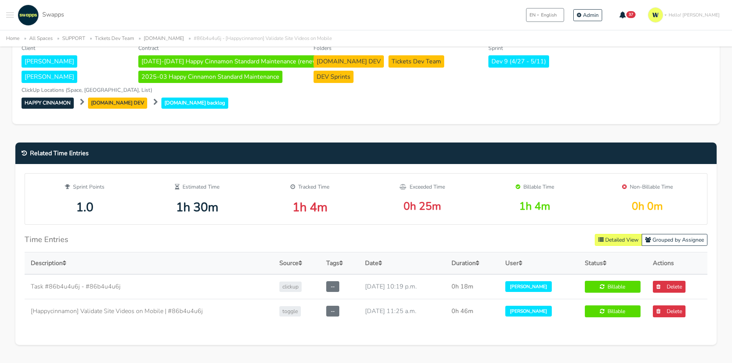
scroll to position [307, 0]
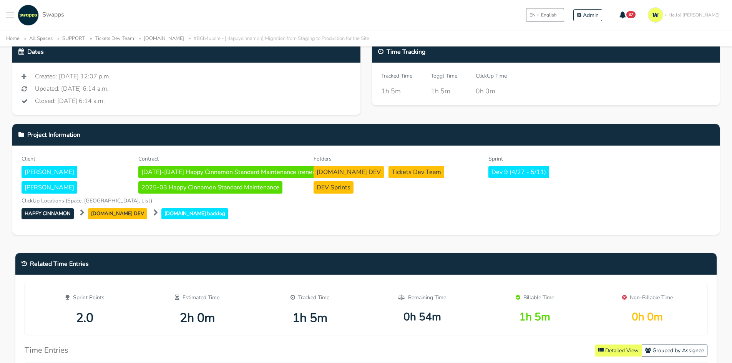
scroll to position [154, 0]
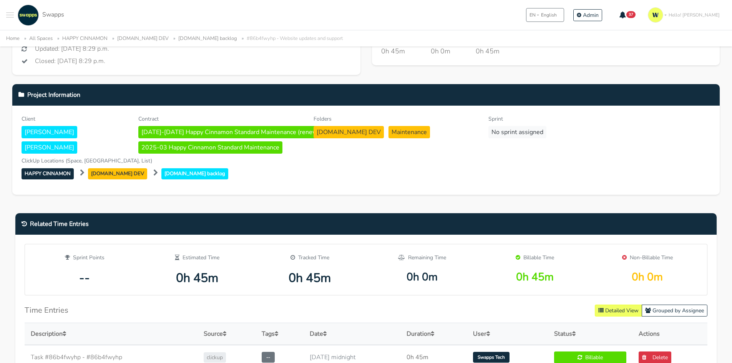
scroll to position [269, 0]
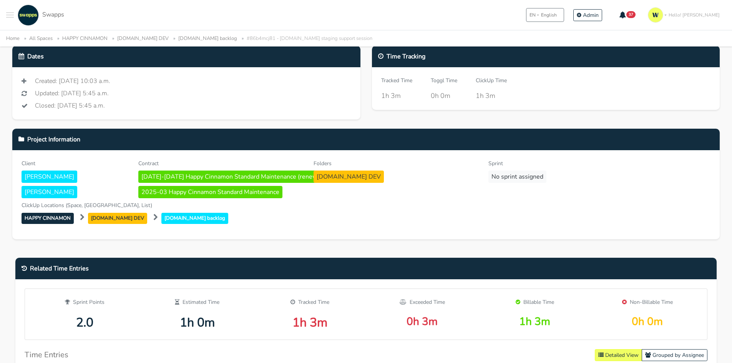
scroll to position [269, 0]
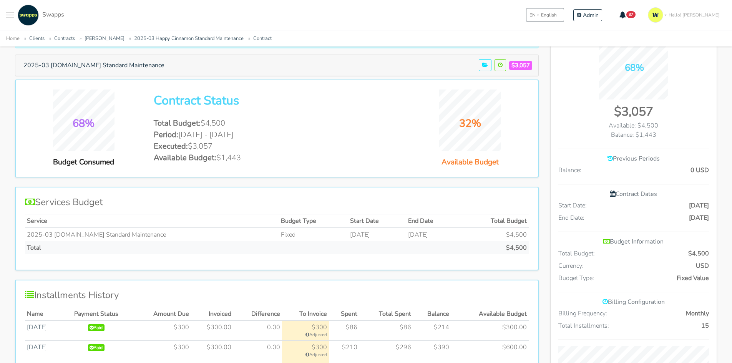
scroll to position [154, 0]
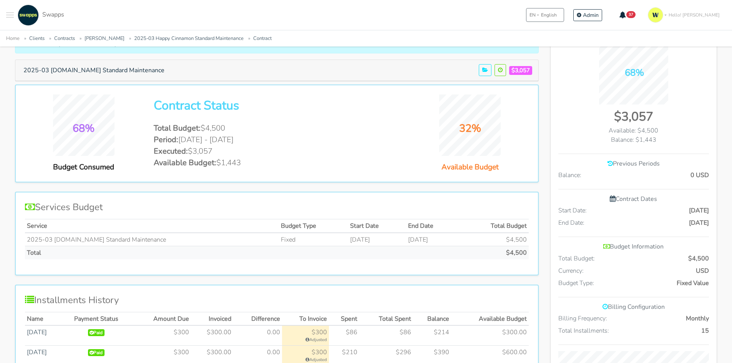
click at [281, 171] on div "68% Budget Consumed Contract Status Total Budget: $4,500 Period: [DATE] - [DATE…" at bounding box center [276, 134] width 515 height 78
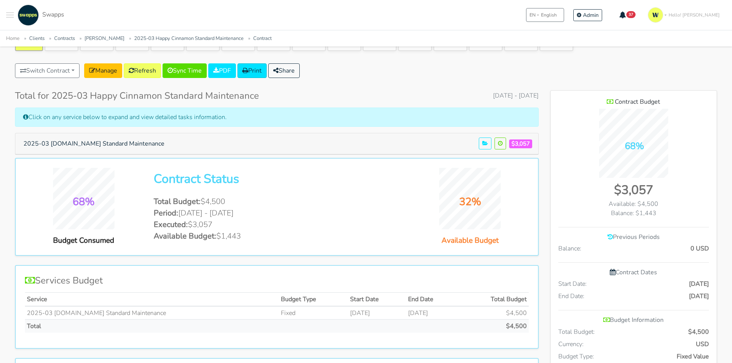
scroll to position [0, 0]
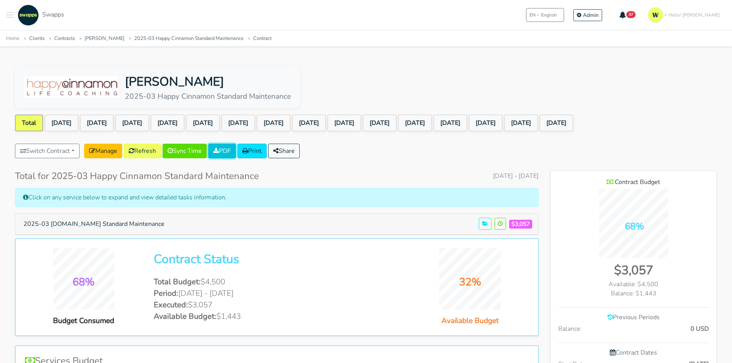
click at [231, 150] on link "PDF" at bounding box center [222, 151] width 28 height 15
click at [300, 146] on button "Share" at bounding box center [284, 151] width 32 height 15
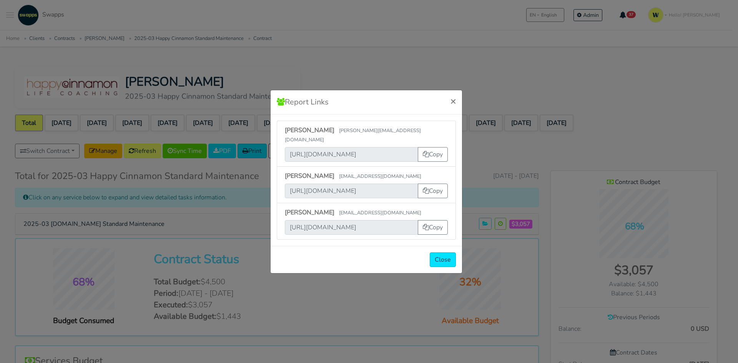
click at [409, 70] on div "Report Links × [PERSON_NAME] [PERSON_NAME][EMAIL_ADDRESS][DOMAIN_NAME] [URL][DO…" at bounding box center [369, 181] width 738 height 363
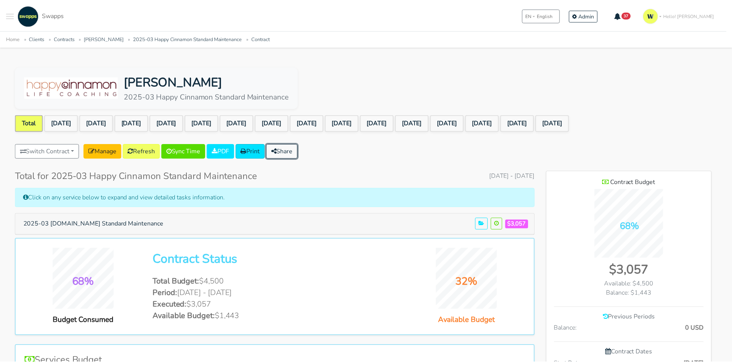
scroll to position [383637, 384179]
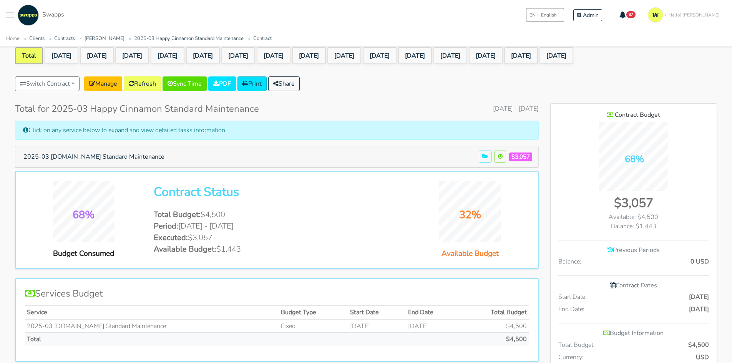
scroll to position [0, 0]
